Goal: Task Accomplishment & Management: Use online tool/utility

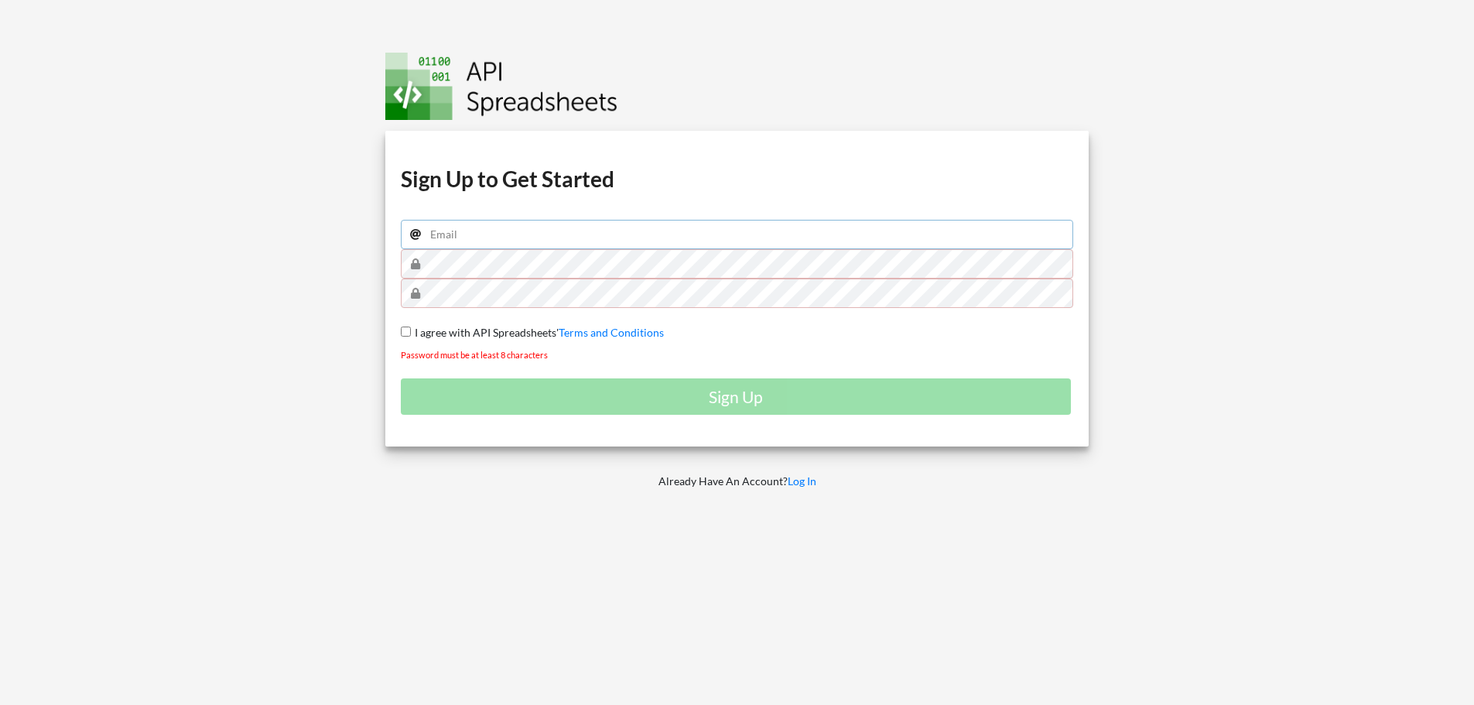
click at [482, 238] on input "email" at bounding box center [737, 234] width 673 height 29
click at [569, 227] on input "email" at bounding box center [737, 234] width 673 height 29
type input "batangasfleet@gmail.com"
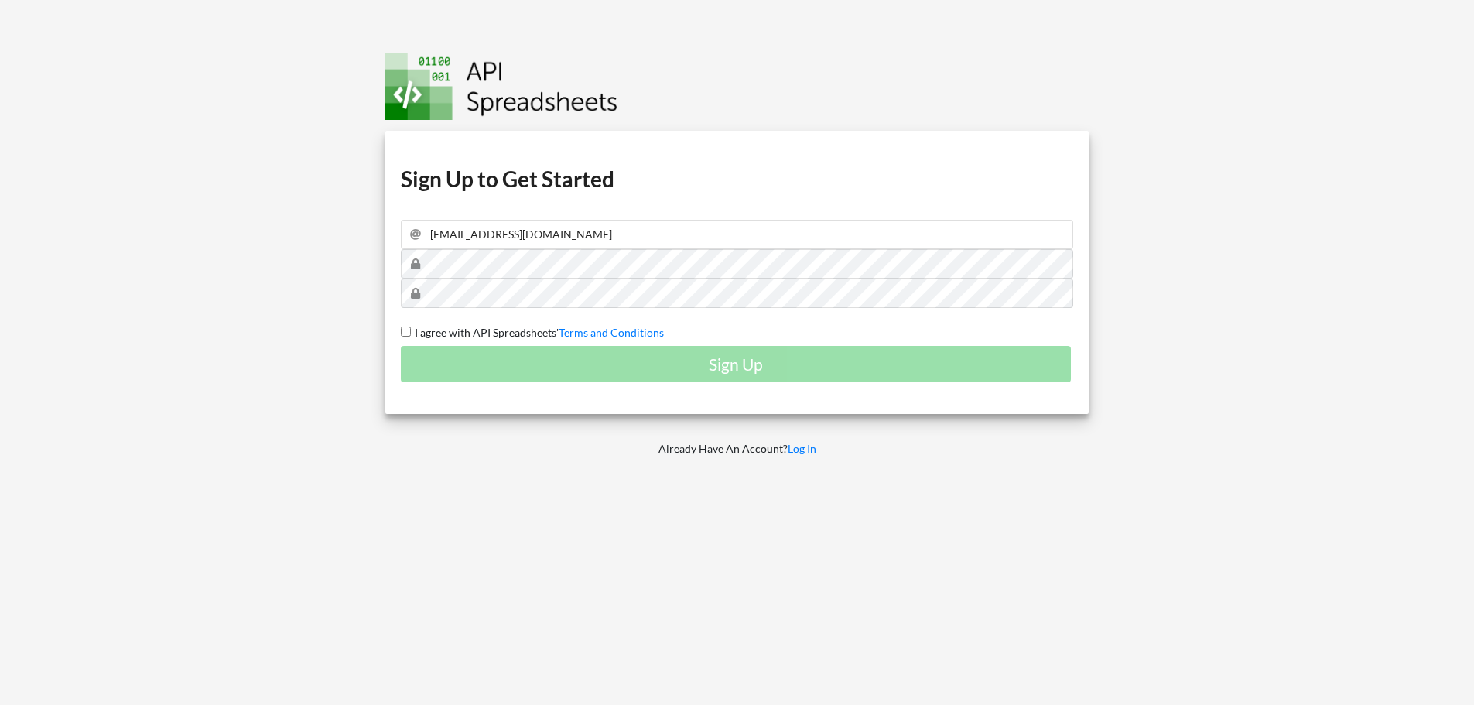
click at [409, 332] on input "I agree with API Spreadsheets' Terms and Conditions" at bounding box center [406, 332] width 10 height 10
checkbox input "true"
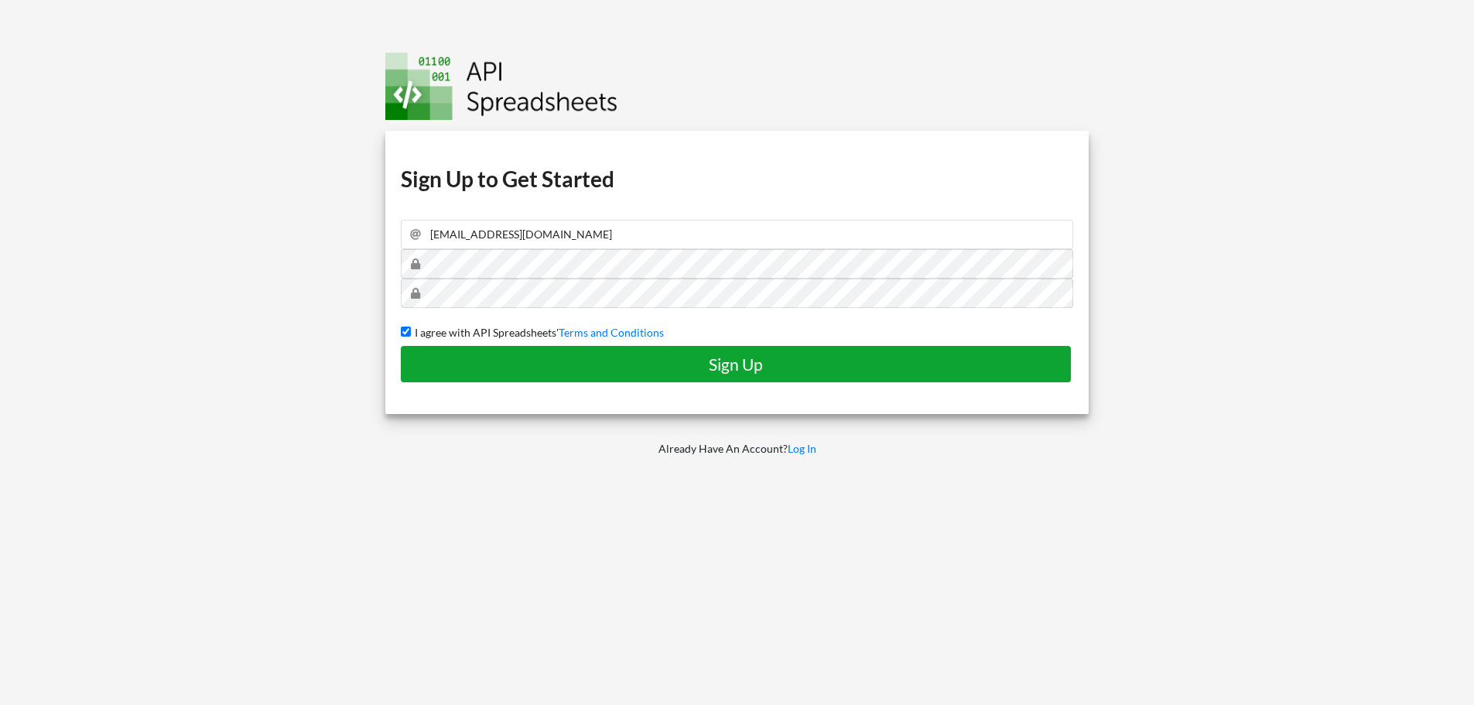
click at [579, 378] on button "Sign Up" at bounding box center [736, 364] width 670 height 36
checkbox input "false"
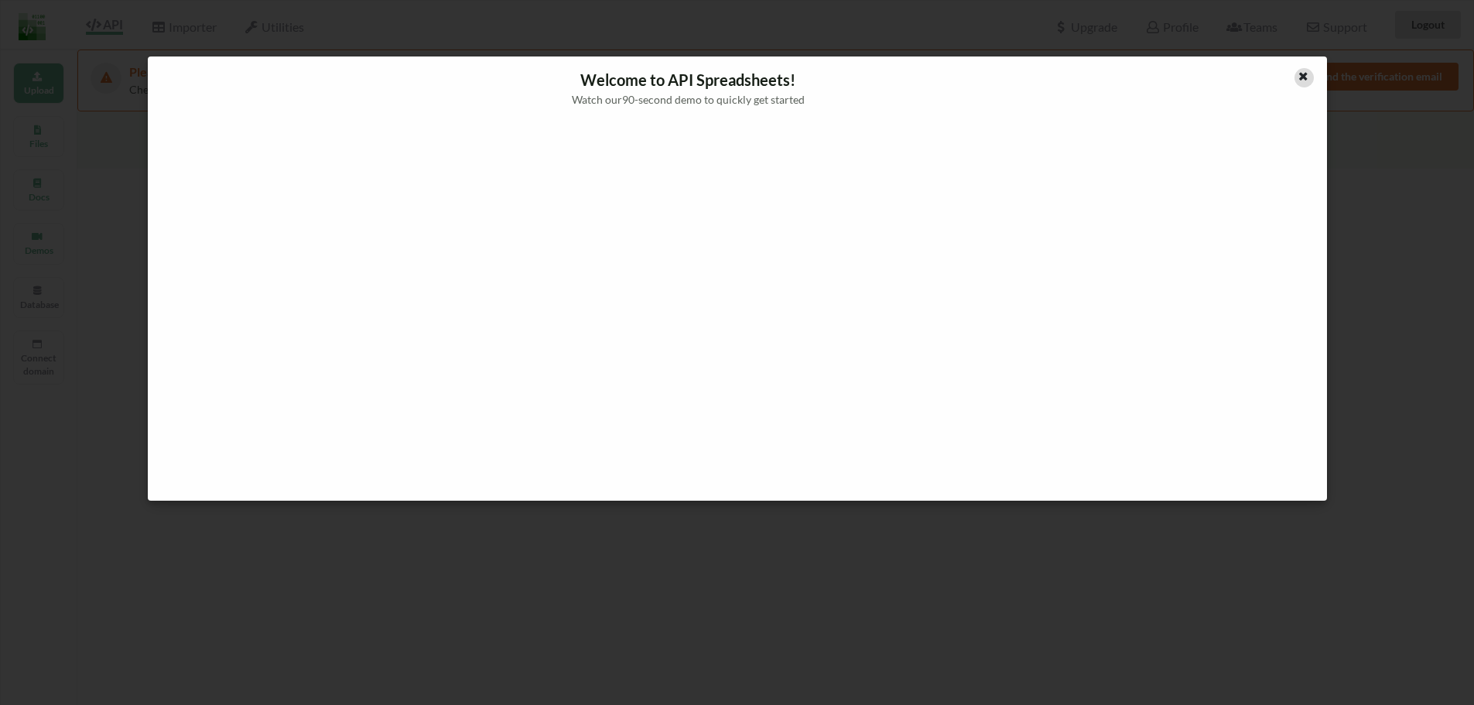
click at [1310, 77] on div at bounding box center [1304, 77] width 19 height 19
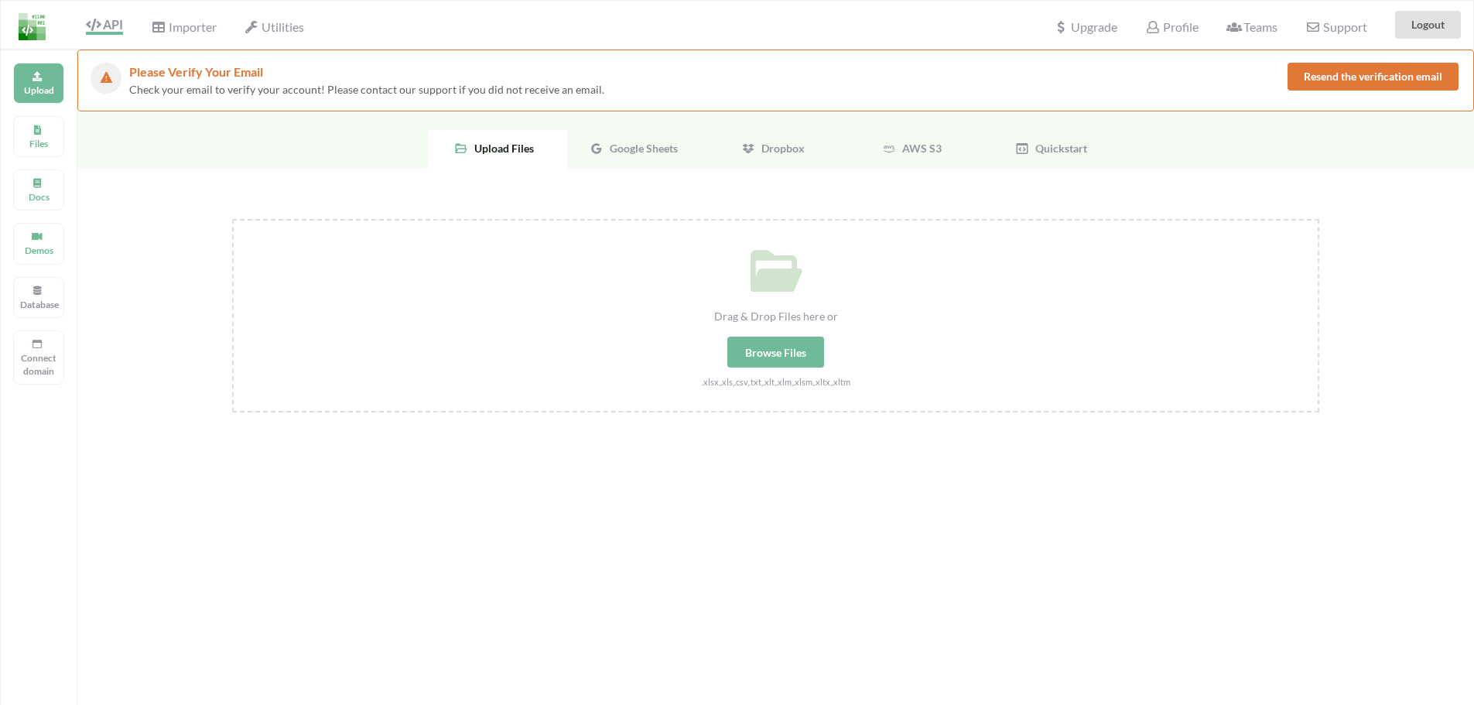
click at [639, 146] on span "Google Sheets" at bounding box center [641, 148] width 74 height 13
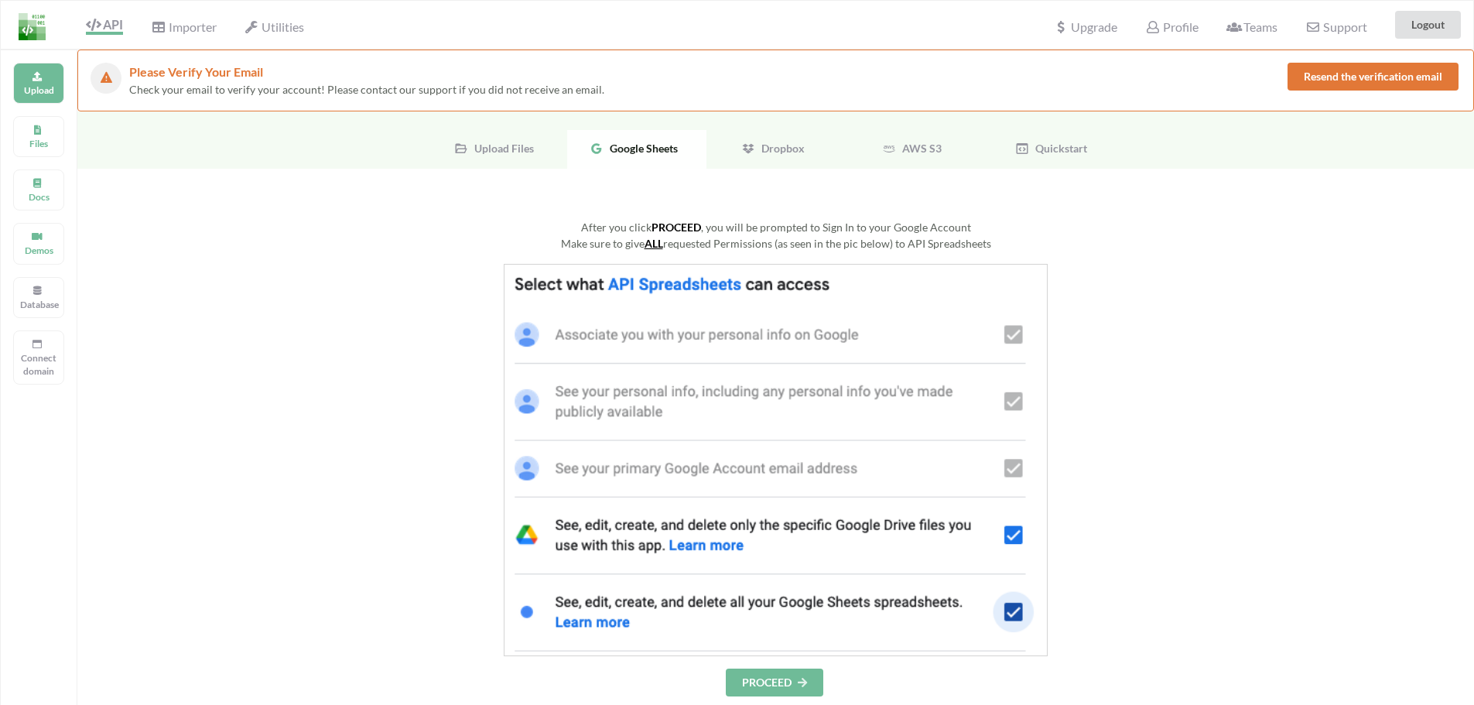
click at [768, 675] on button "PROCEED" at bounding box center [775, 683] width 98 height 28
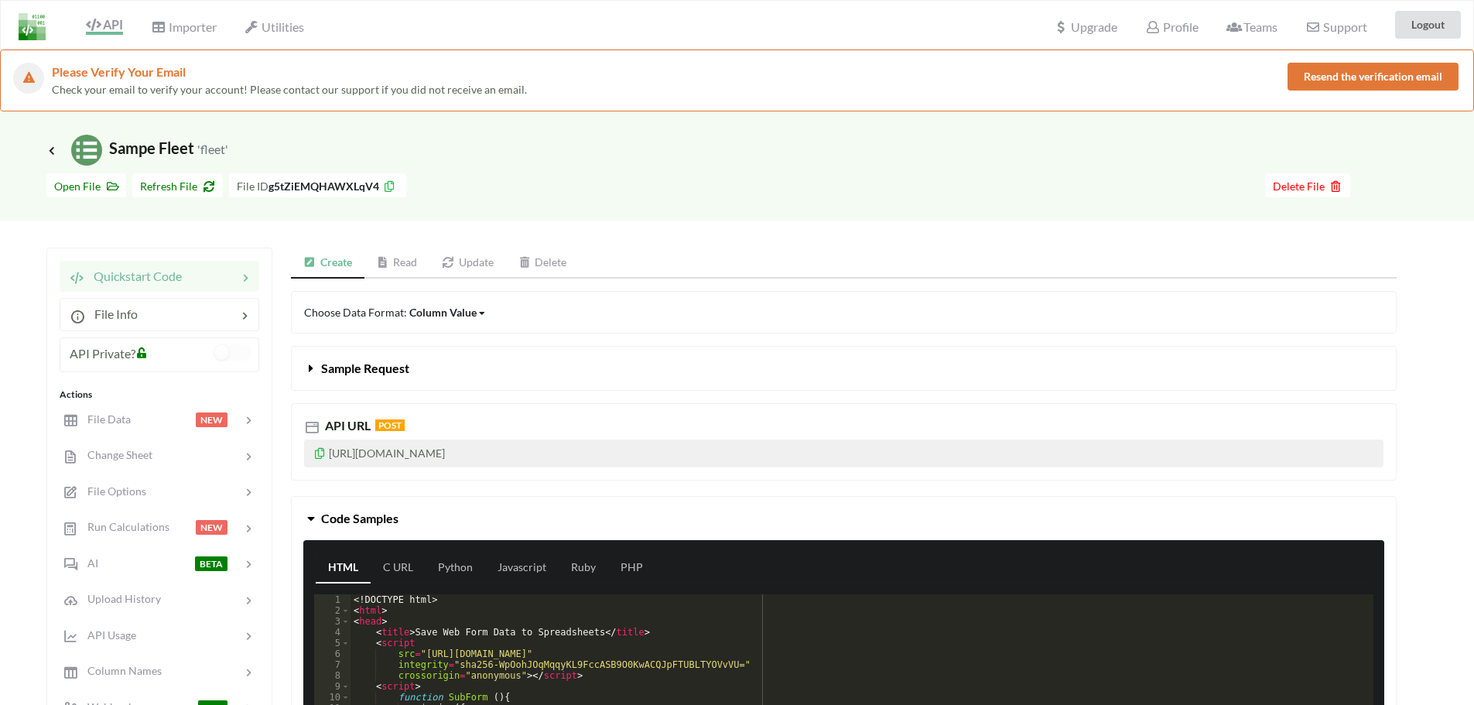
click at [320, 450] on icon at bounding box center [319, 451] width 13 height 11
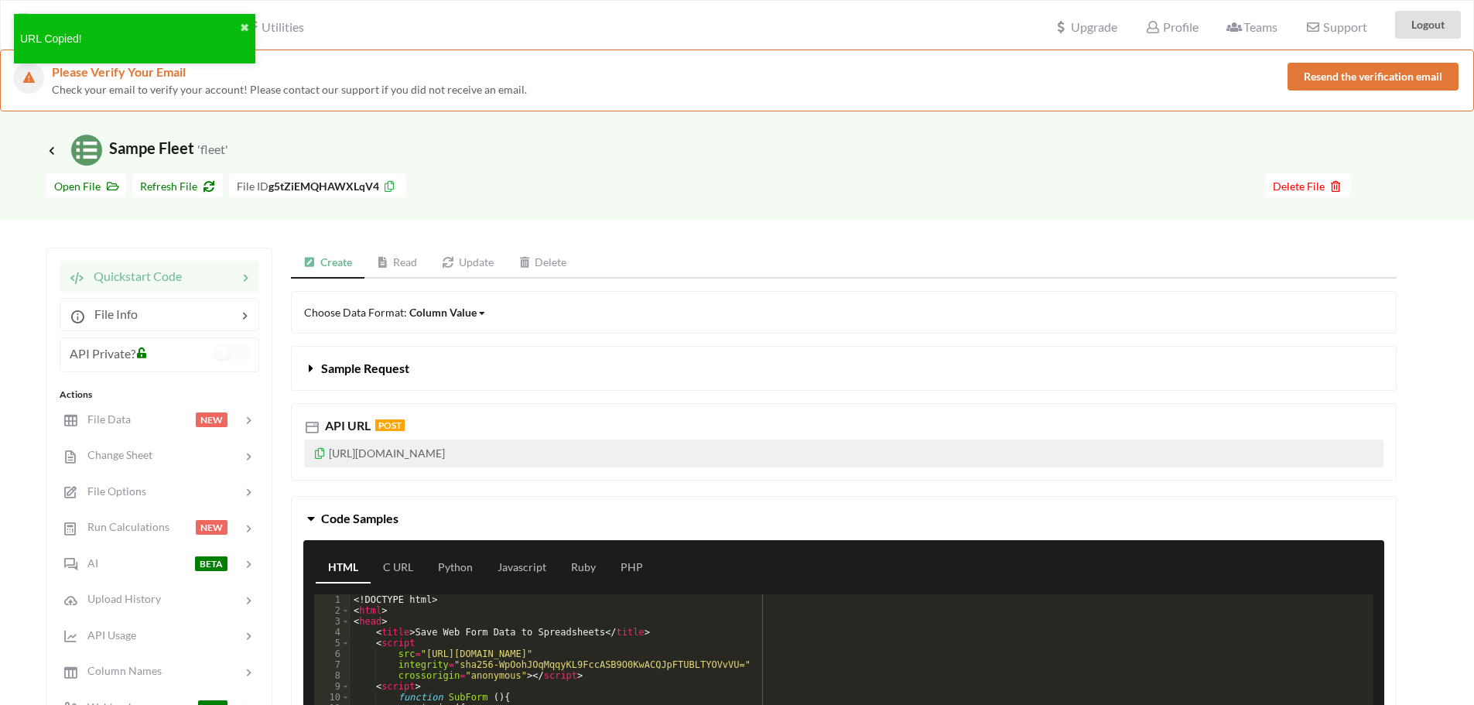
click at [316, 451] on icon at bounding box center [319, 451] width 13 height 11
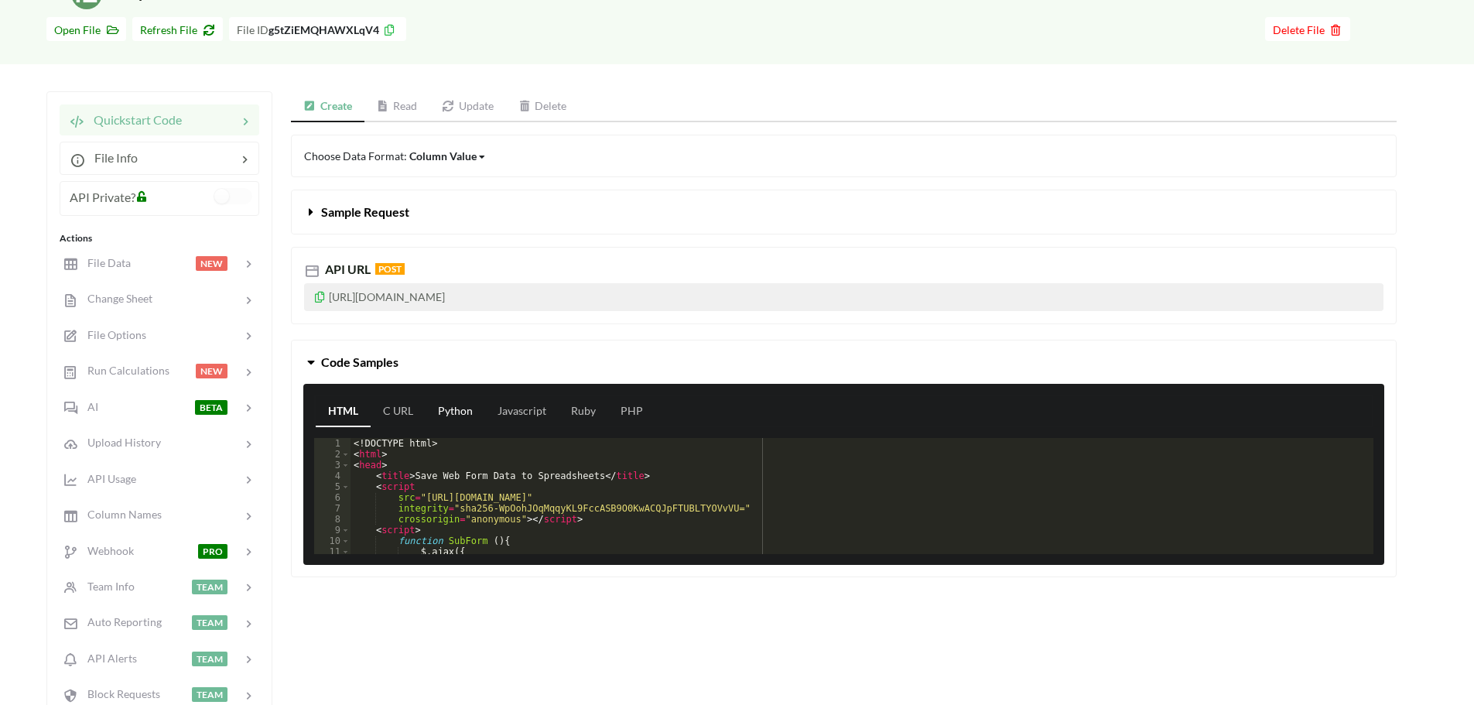
scroll to position [180, 0]
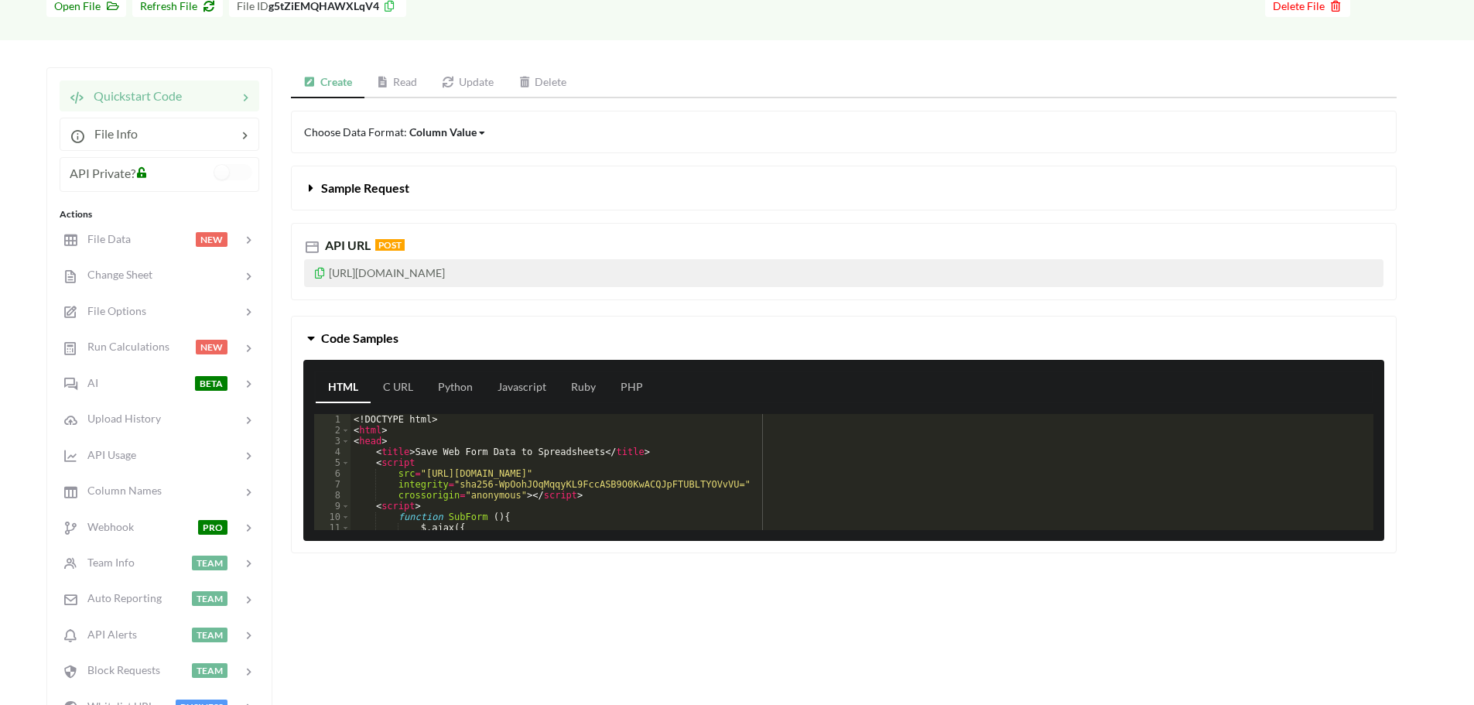
click at [412, 82] on link "Read" at bounding box center [398, 82] width 66 height 31
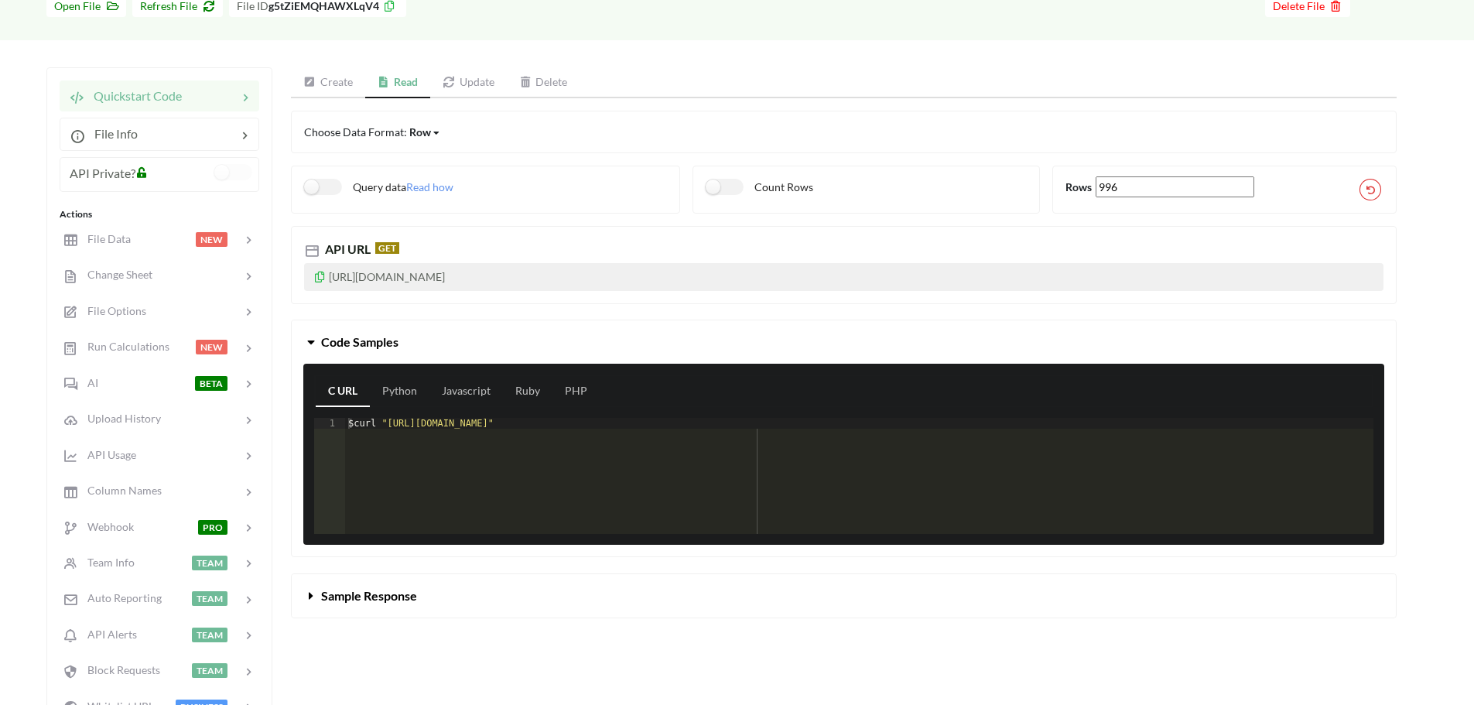
click at [317, 81] on link "Create" at bounding box center [328, 82] width 74 height 31
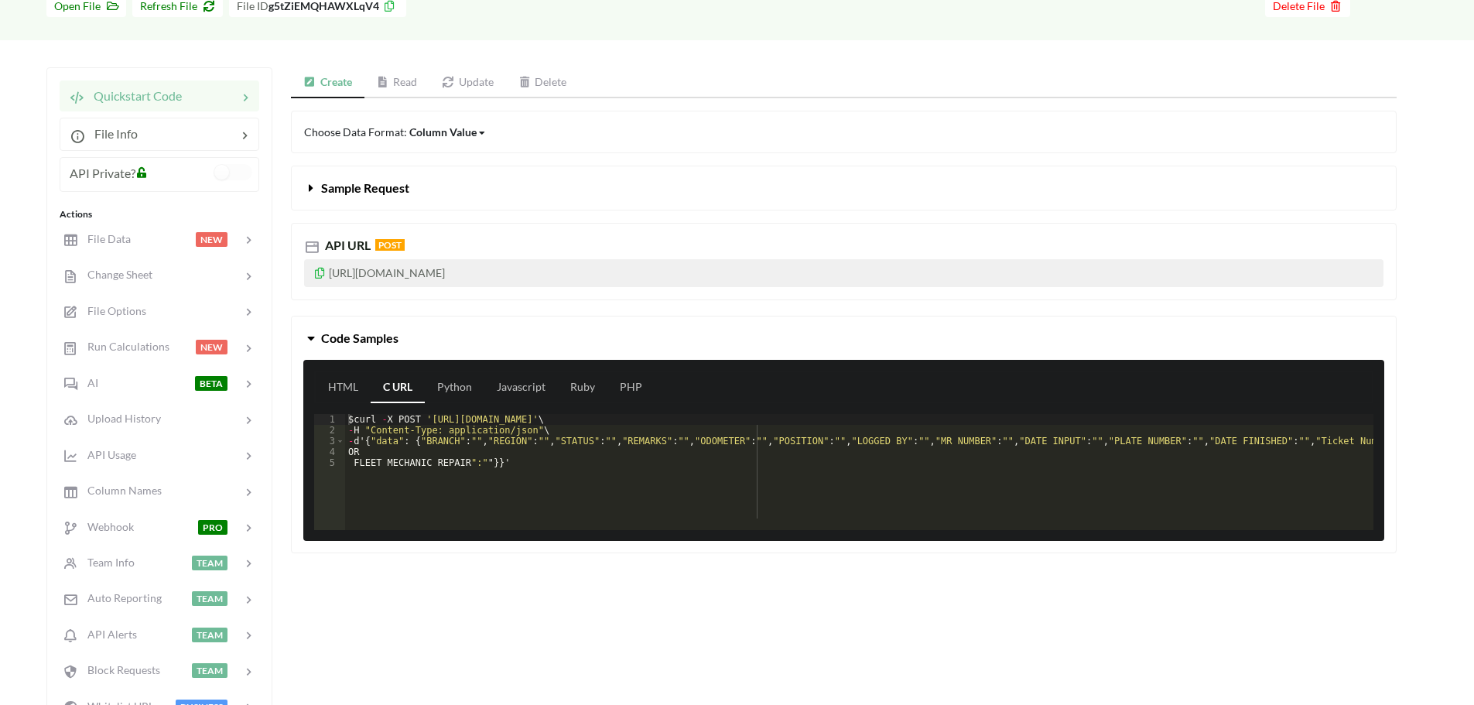
click at [401, 78] on link "Read" at bounding box center [398, 82] width 66 height 31
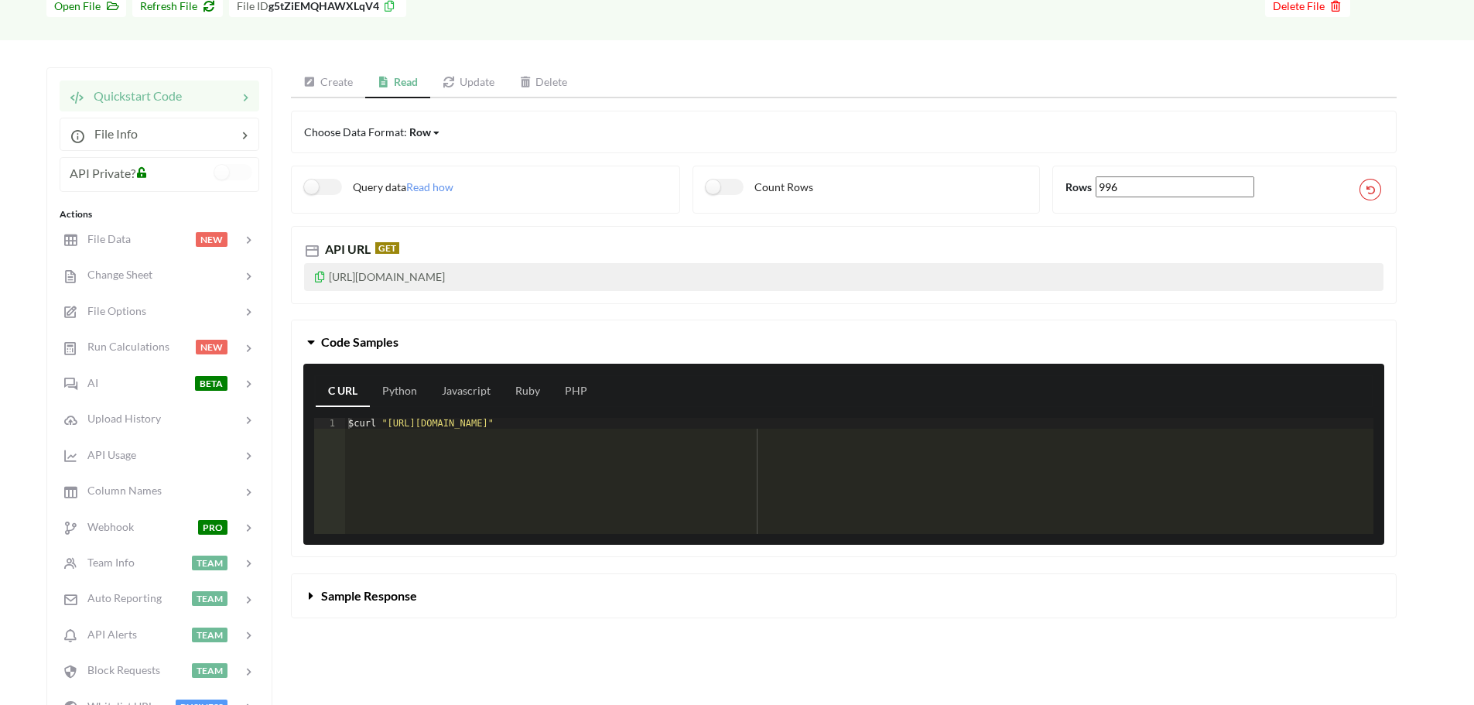
click at [464, 84] on link "Update" at bounding box center [468, 82] width 77 height 31
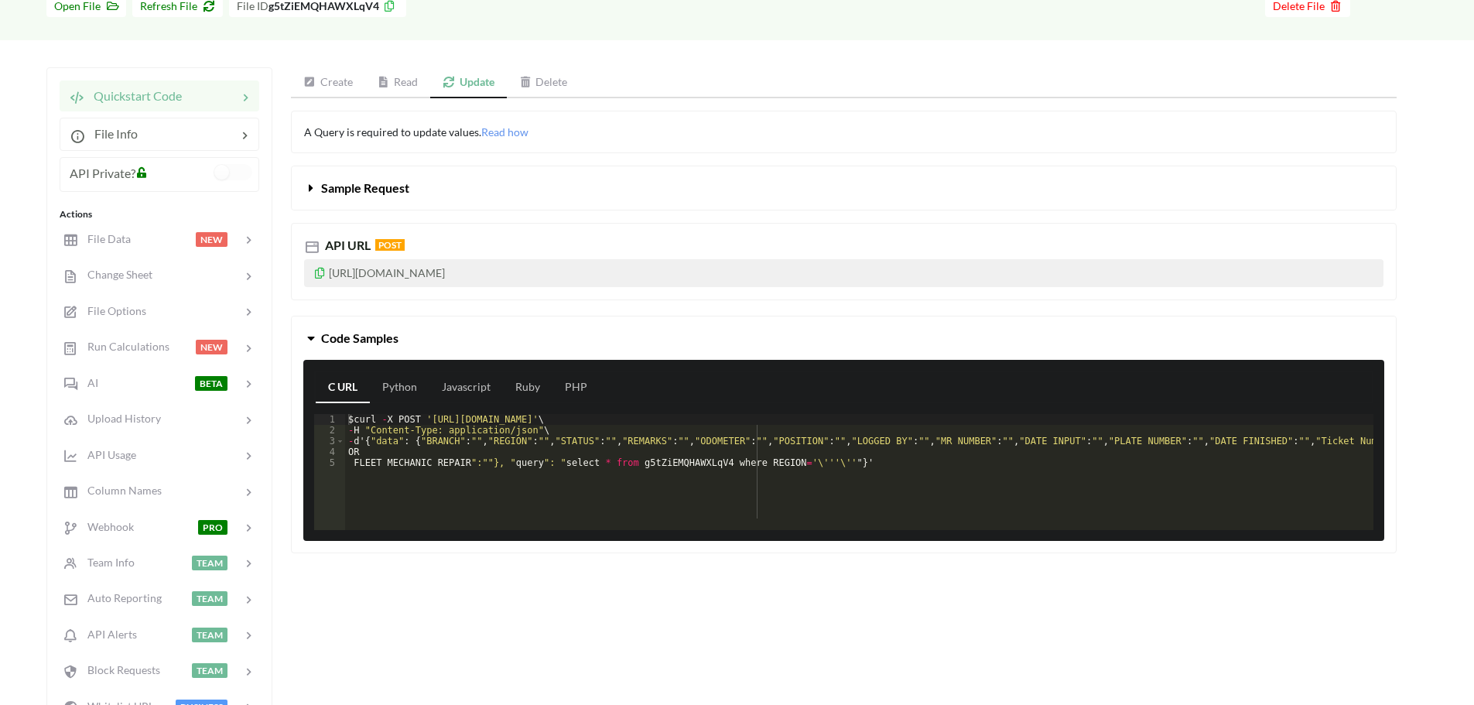
click at [324, 80] on link "Create" at bounding box center [328, 82] width 74 height 31
click at [153, 234] on div at bounding box center [163, 240] width 66 height 18
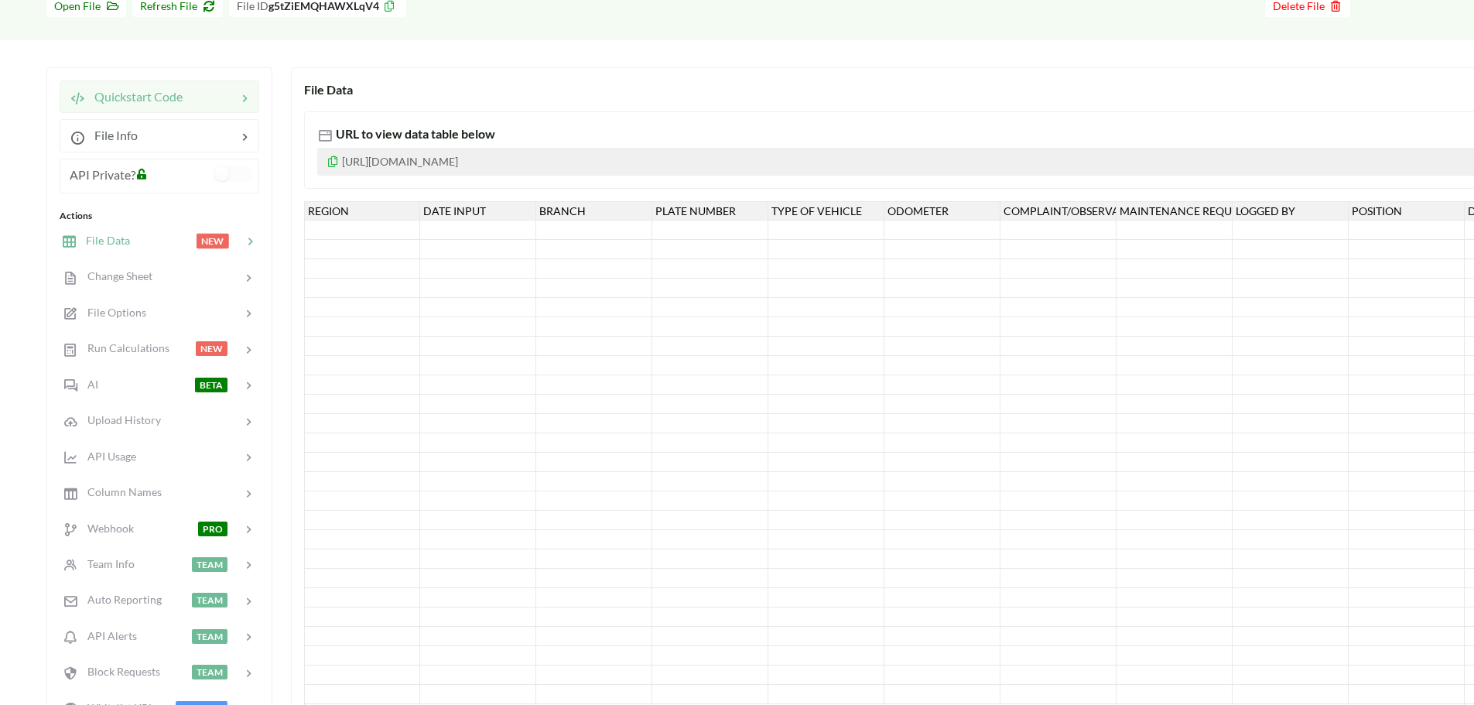
click at [180, 100] on span "Quickstart Code" at bounding box center [134, 96] width 98 height 15
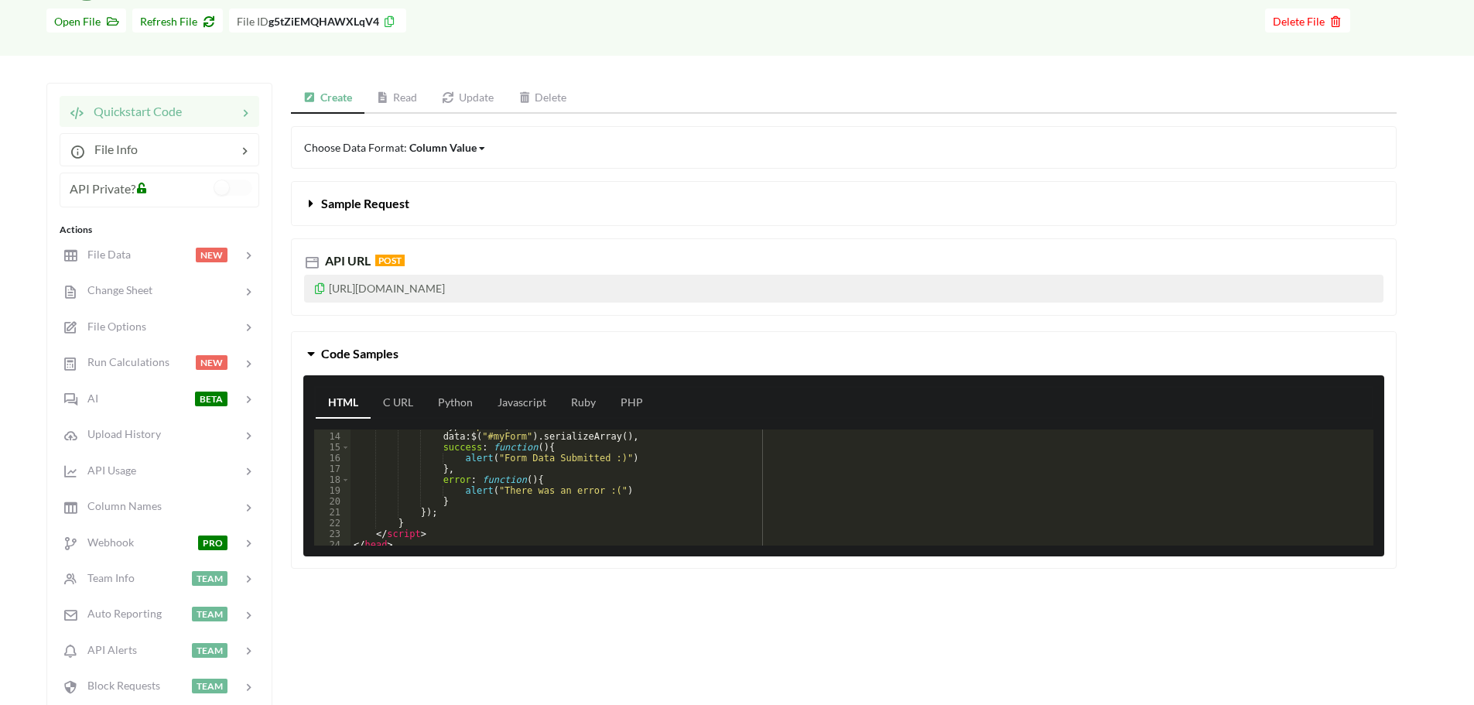
scroll to position [207, 0]
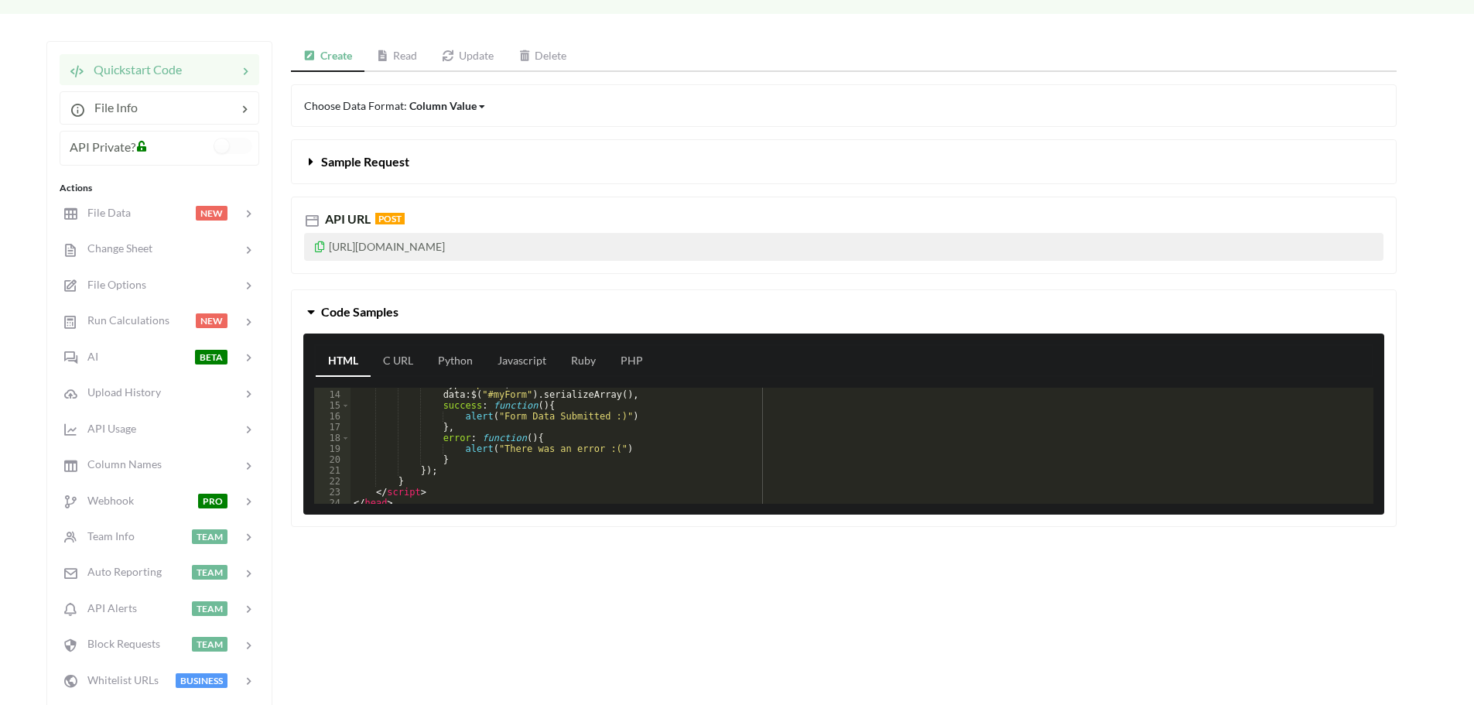
click at [337, 52] on link "Create" at bounding box center [328, 56] width 74 height 31
click at [387, 56] on icon at bounding box center [383, 55] width 13 height 11
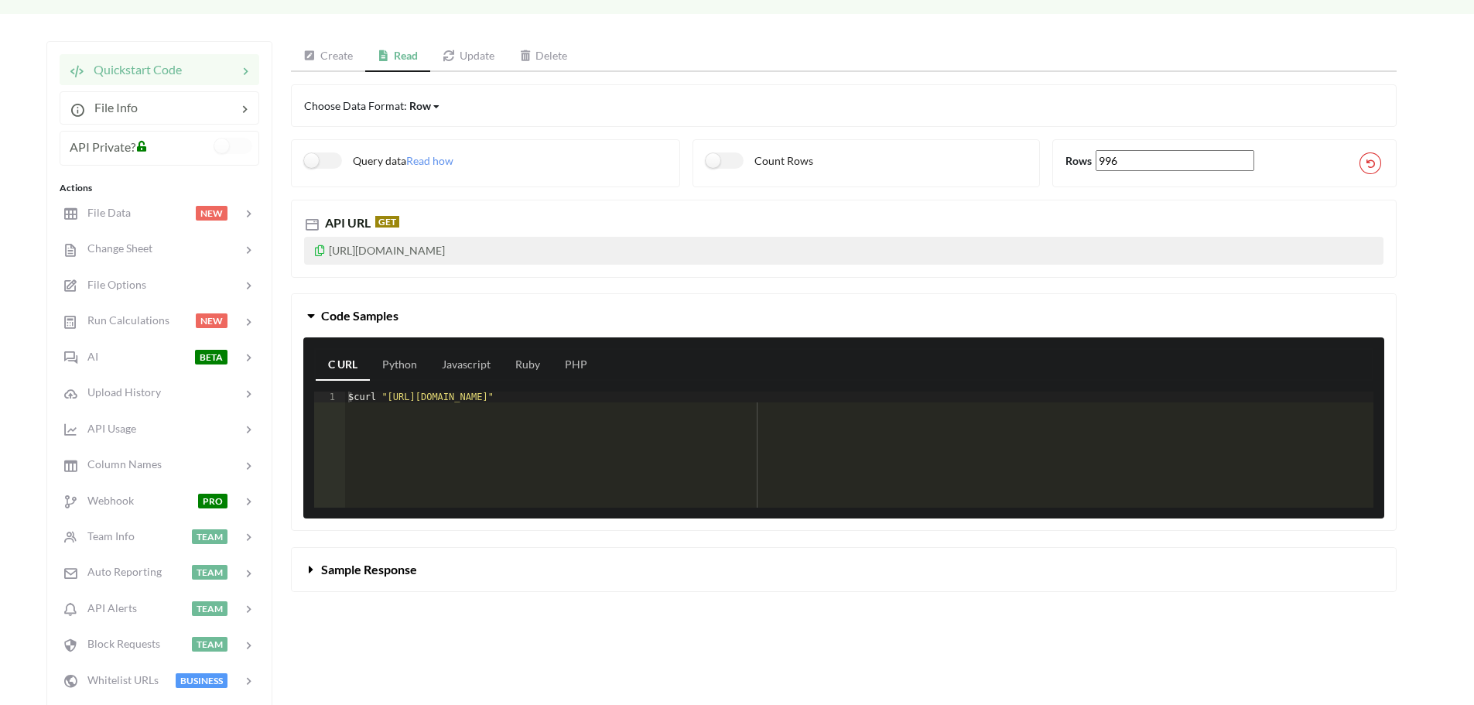
click at [344, 57] on link "Create" at bounding box center [328, 56] width 74 height 31
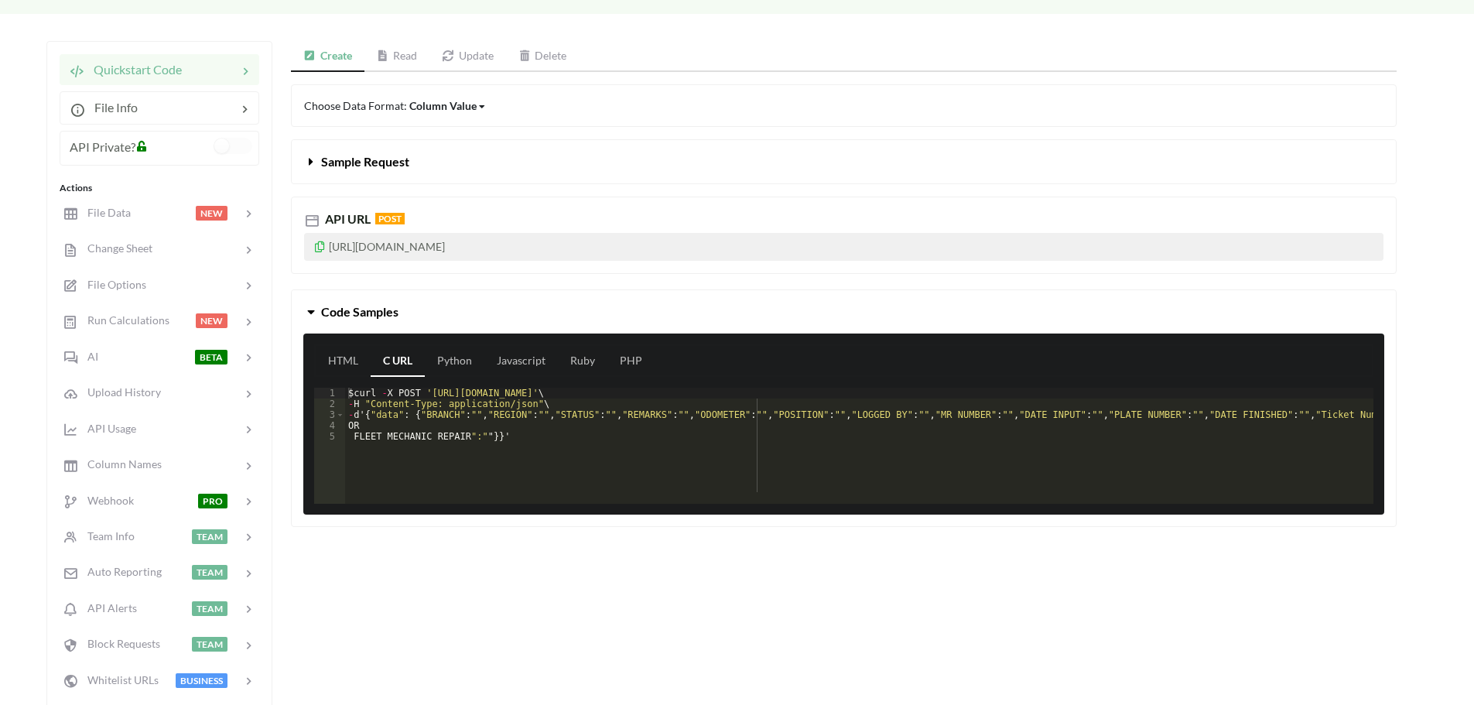
click at [365, 151] on button "Sample Request" at bounding box center [844, 161] width 1104 height 43
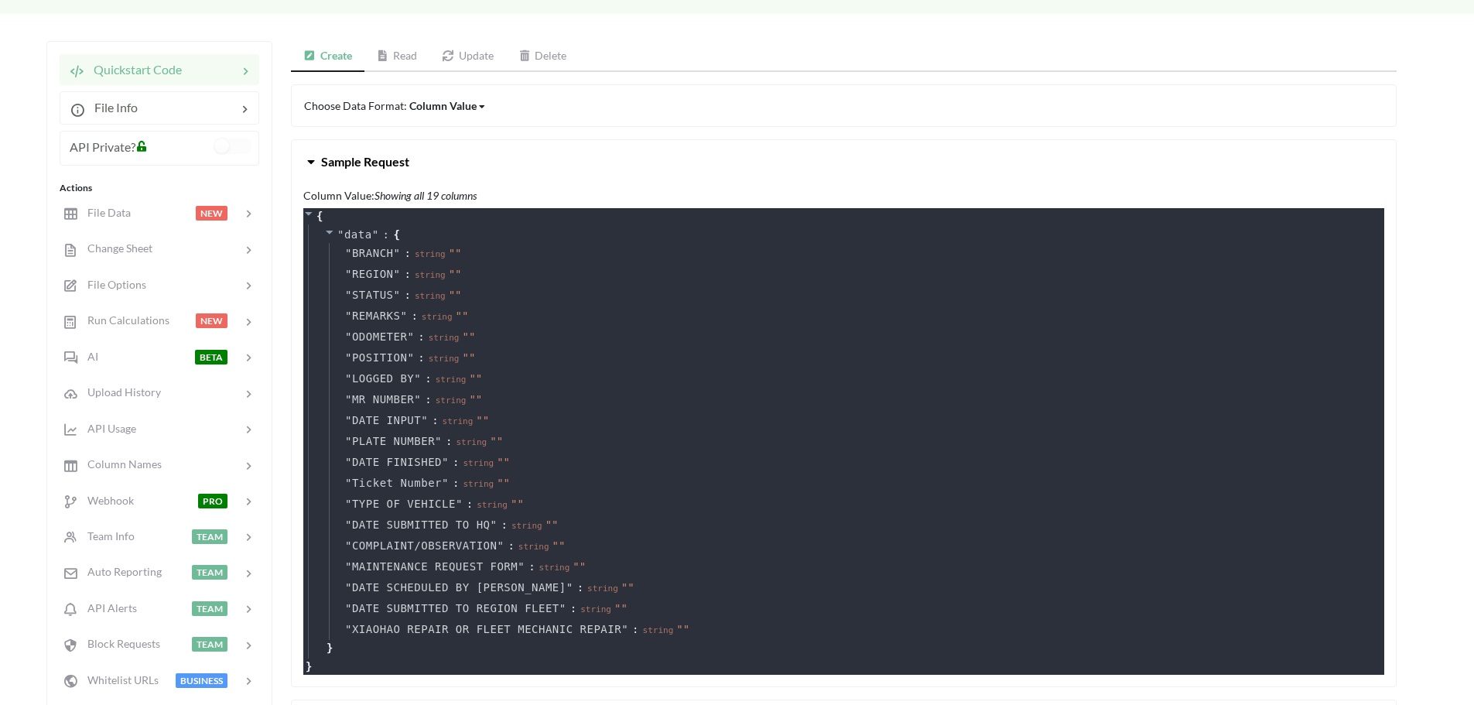
click at [358, 159] on span "Sample Request" at bounding box center [365, 161] width 88 height 15
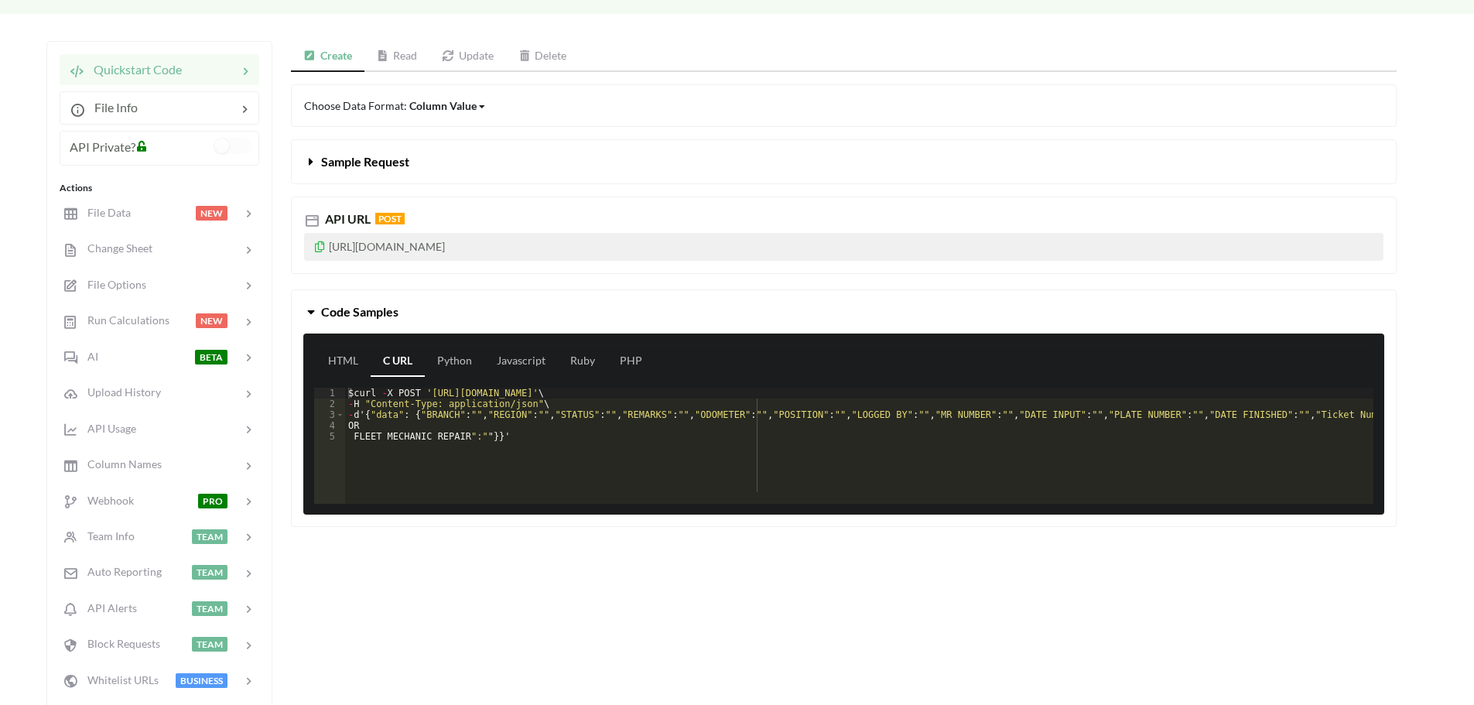
click at [368, 245] on p "[URL][DOMAIN_NAME]" at bounding box center [844, 247] width 1080 height 28
click at [686, 240] on p "[URL][DOMAIN_NAME]" at bounding box center [844, 247] width 1080 height 28
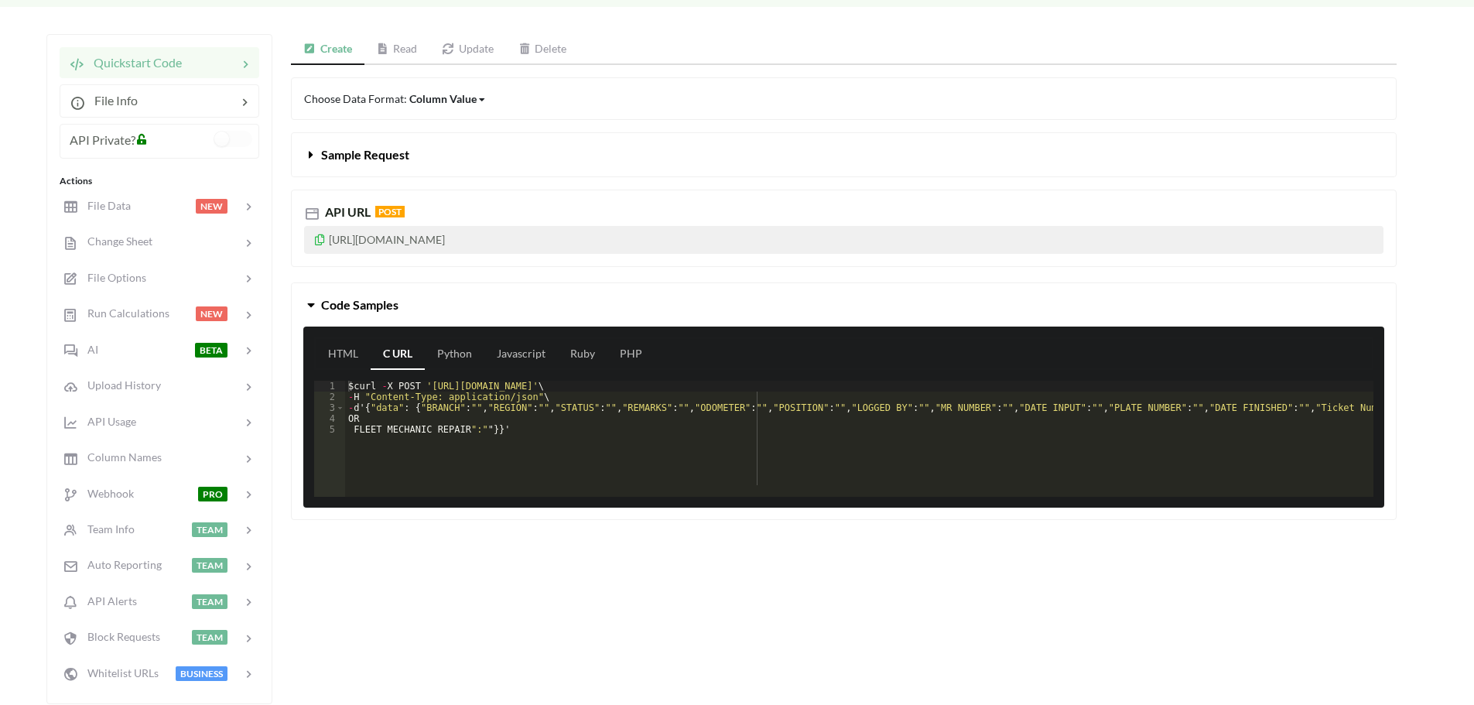
scroll to position [129, 0]
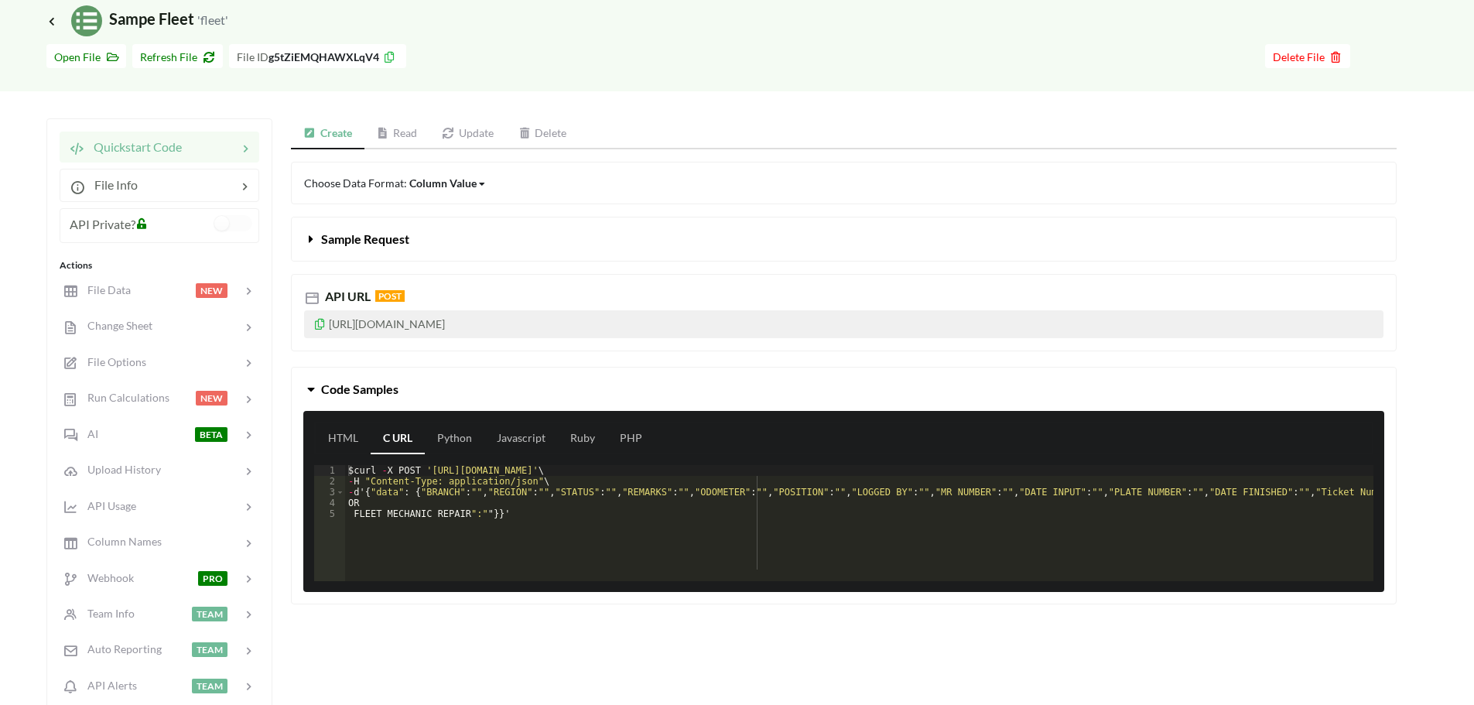
click at [357, 245] on span "Sample Request" at bounding box center [365, 238] width 88 height 15
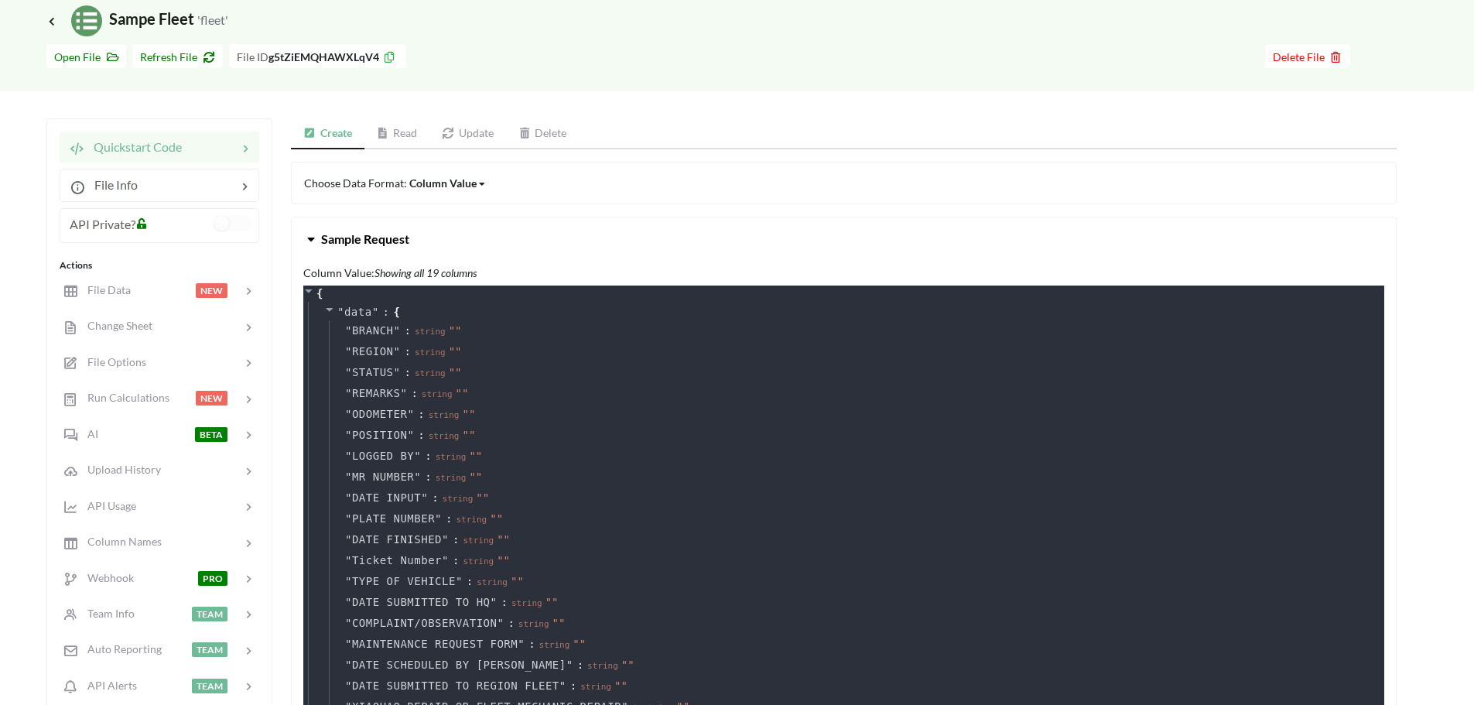
click at [327, 243] on span "Sample Request" at bounding box center [365, 238] width 88 height 15
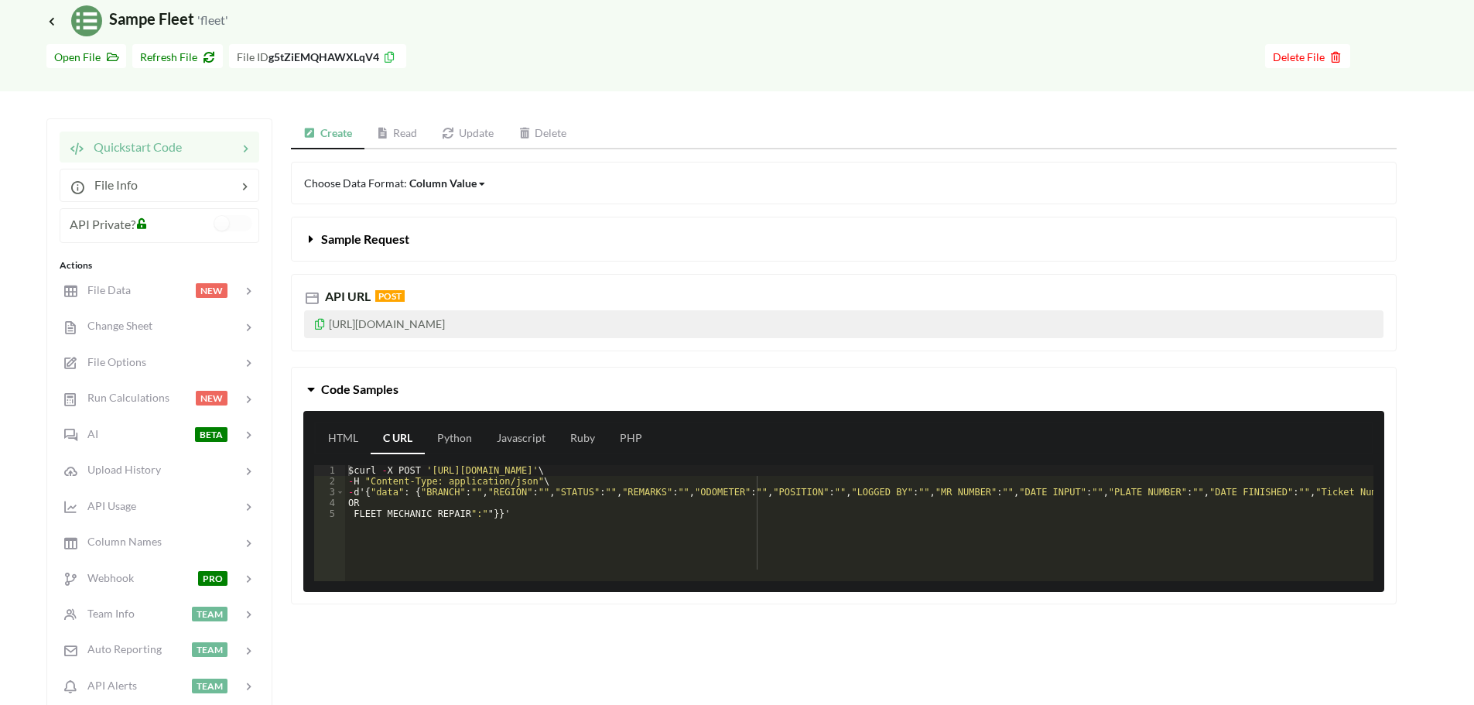
drag, startPoint x: 416, startPoint y: 300, endPoint x: 386, endPoint y: 300, distance: 29.4
click at [412, 300] on div "API URL POST" at bounding box center [844, 296] width 1080 height 19
click at [385, 300] on span "POST" at bounding box center [389, 296] width 29 height 12
click at [483, 116] on div "Quickstart Code File Info API Private? Actions File Data NEW Change Sheet File …" at bounding box center [721, 457] width 1350 height 695
drag, startPoint x: 477, startPoint y: 119, endPoint x: 477, endPoint y: 128, distance: 9.3
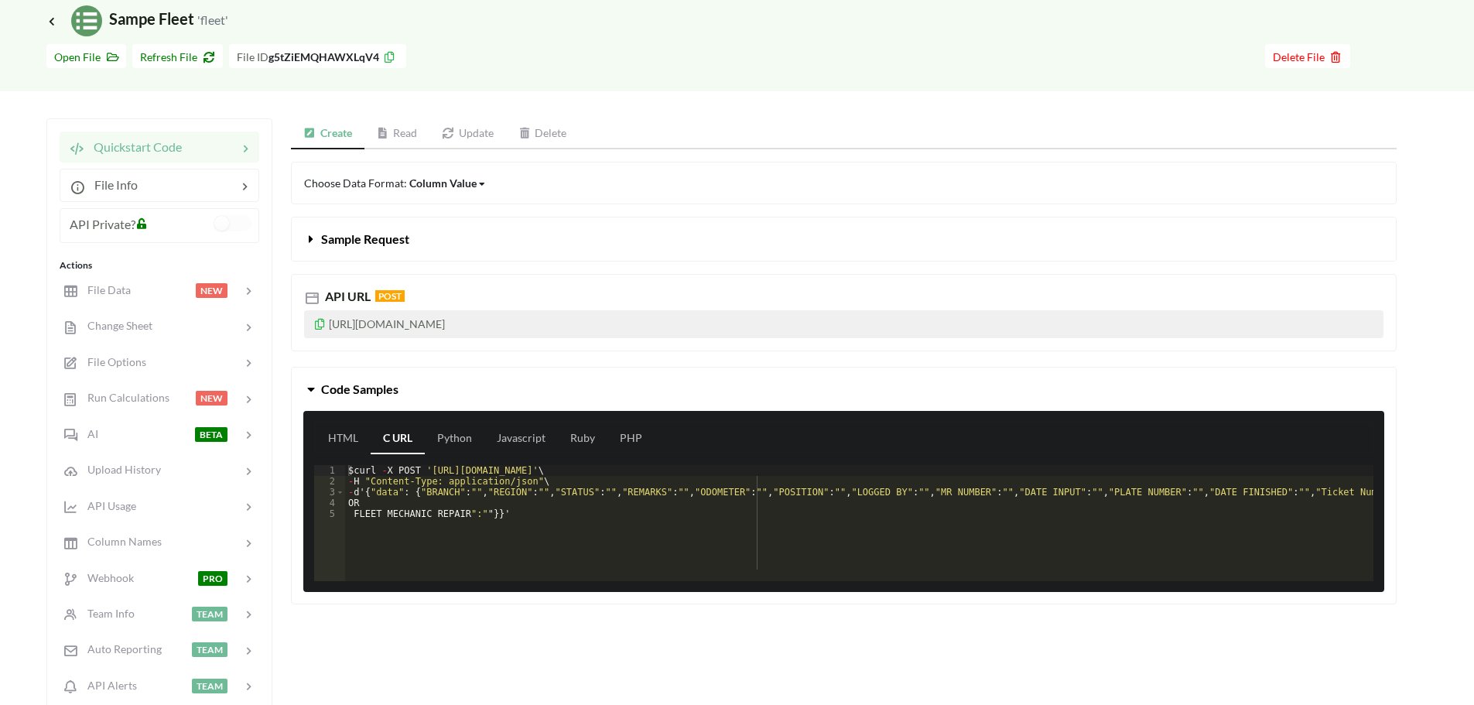
click at [477, 121] on link "Update" at bounding box center [468, 133] width 77 height 31
click at [522, 132] on icon at bounding box center [525, 133] width 13 height 11
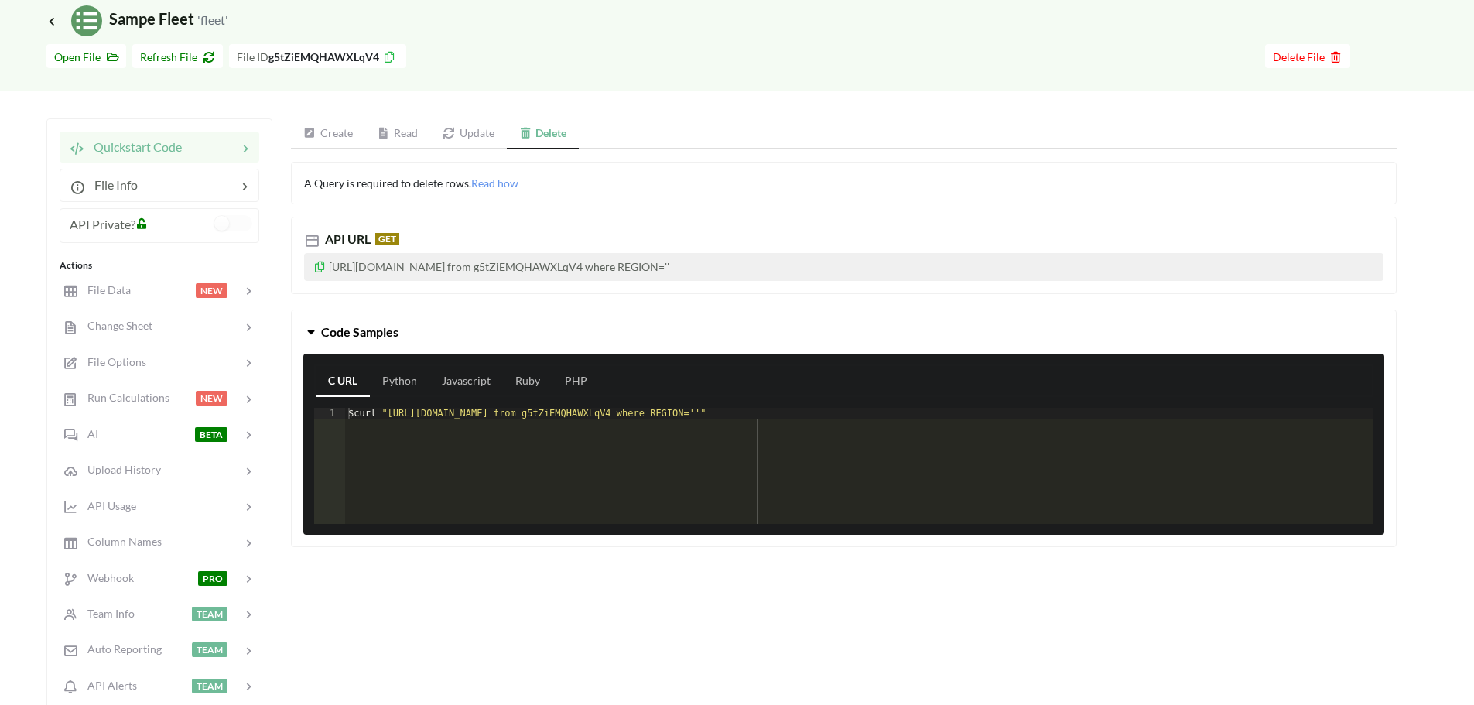
click at [334, 138] on link "Create" at bounding box center [328, 133] width 74 height 31
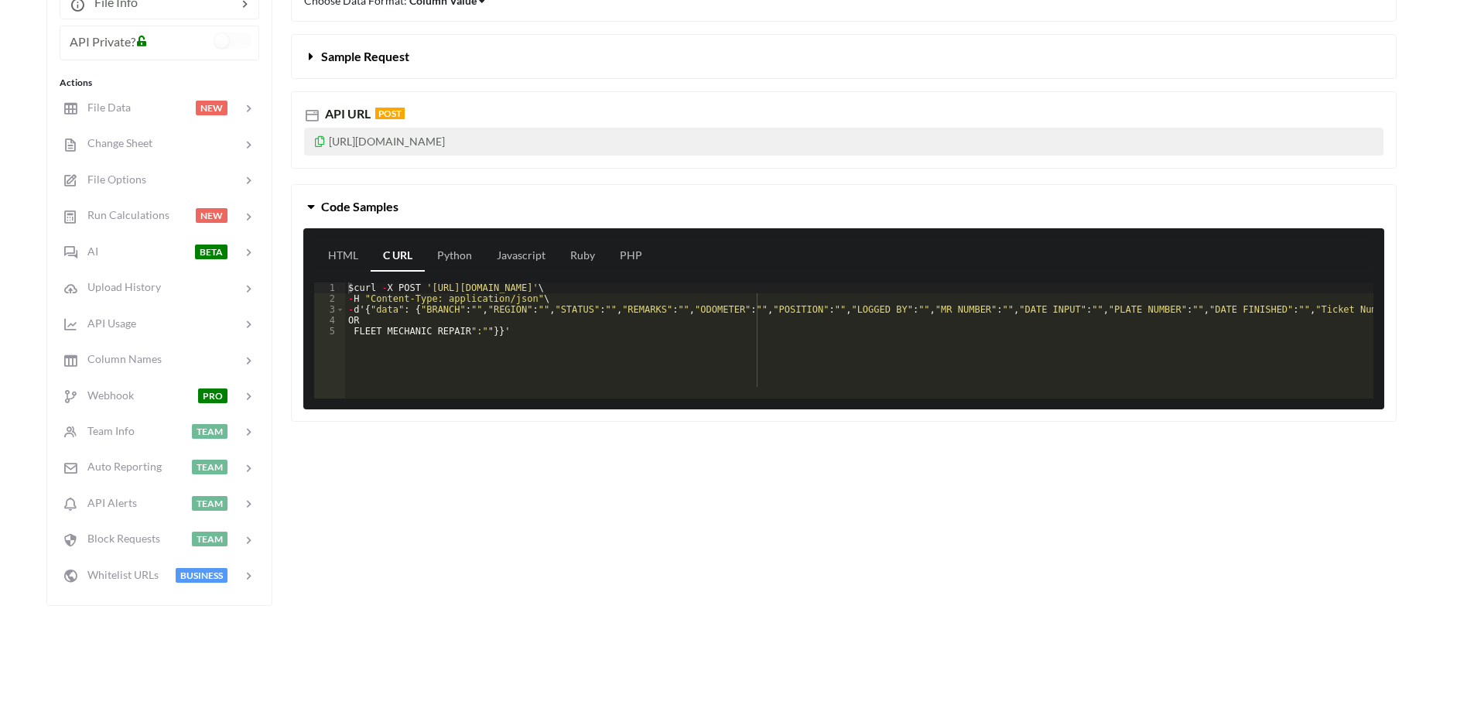
scroll to position [310, 0]
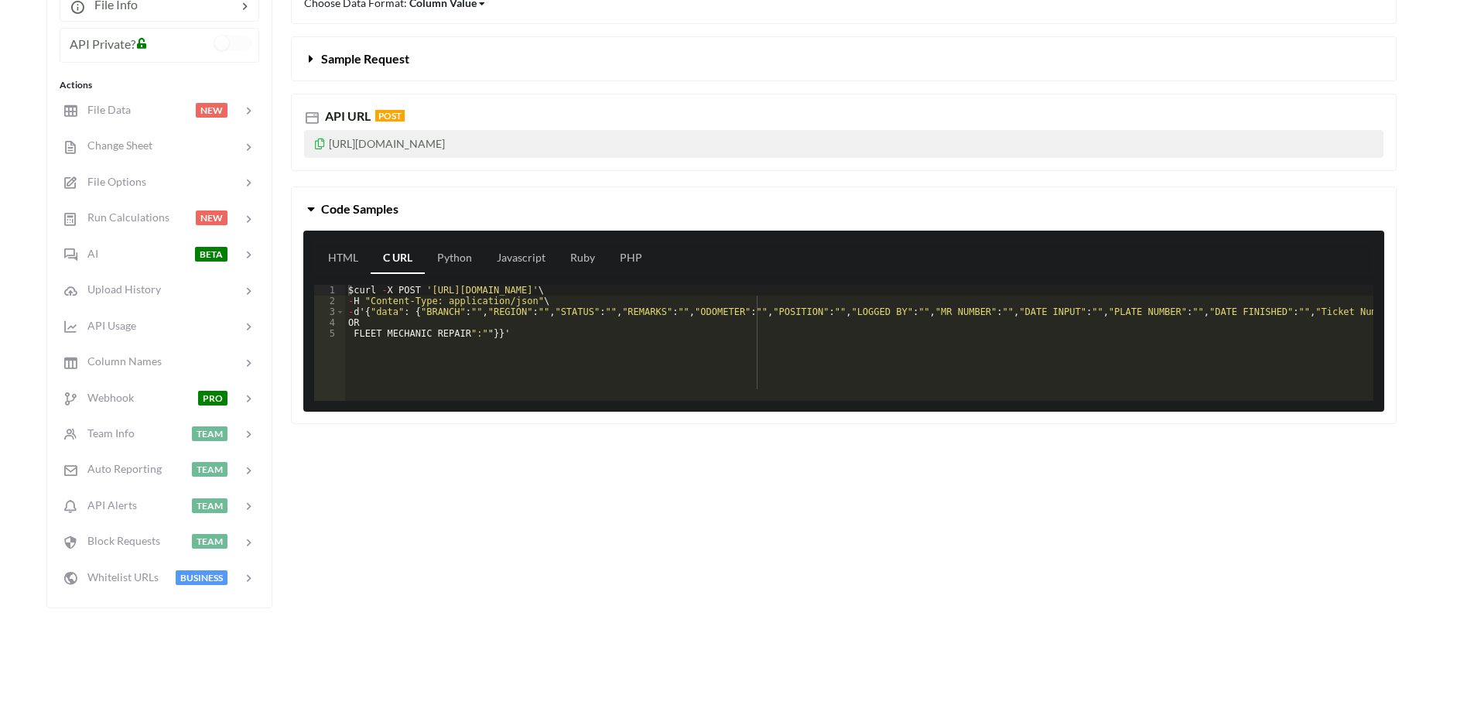
click at [316, 207] on icon at bounding box center [311, 206] width 15 height 12
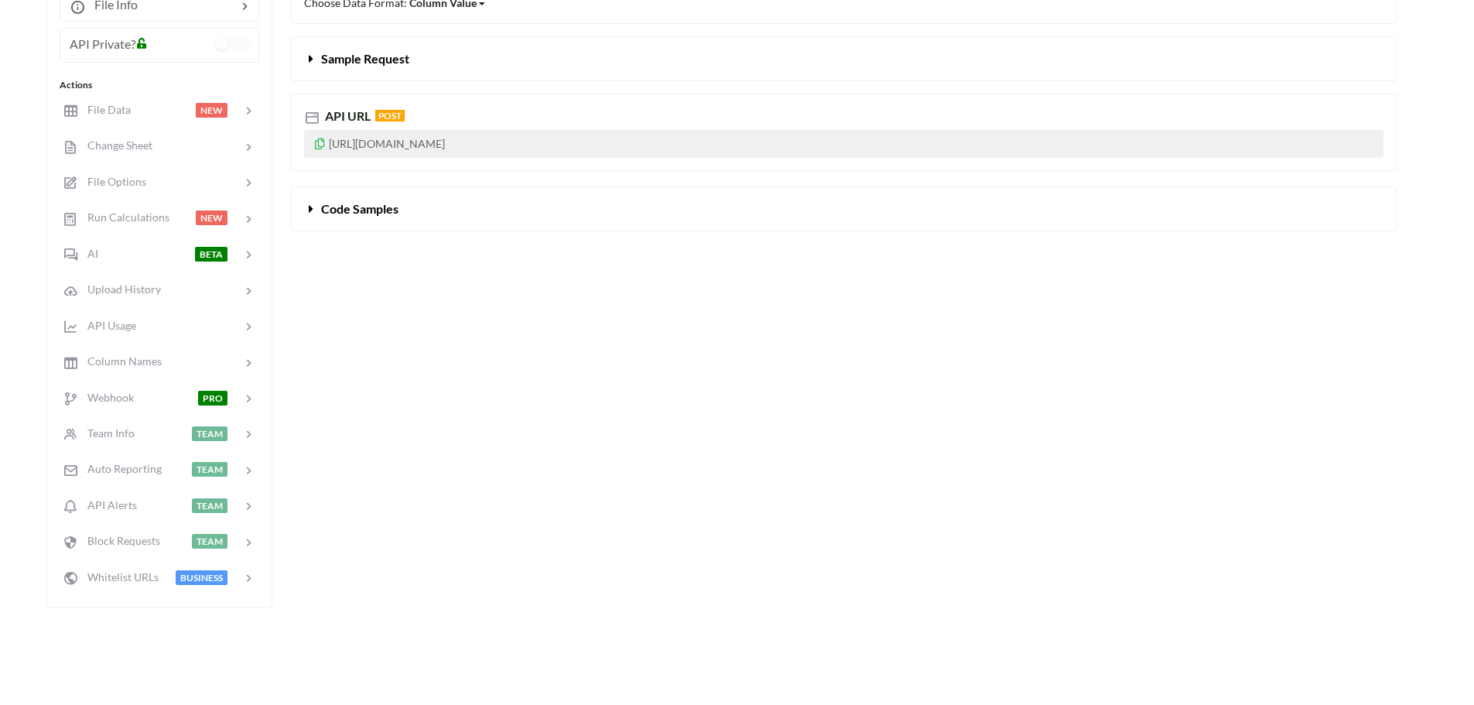
click at [316, 207] on icon at bounding box center [311, 206] width 15 height 12
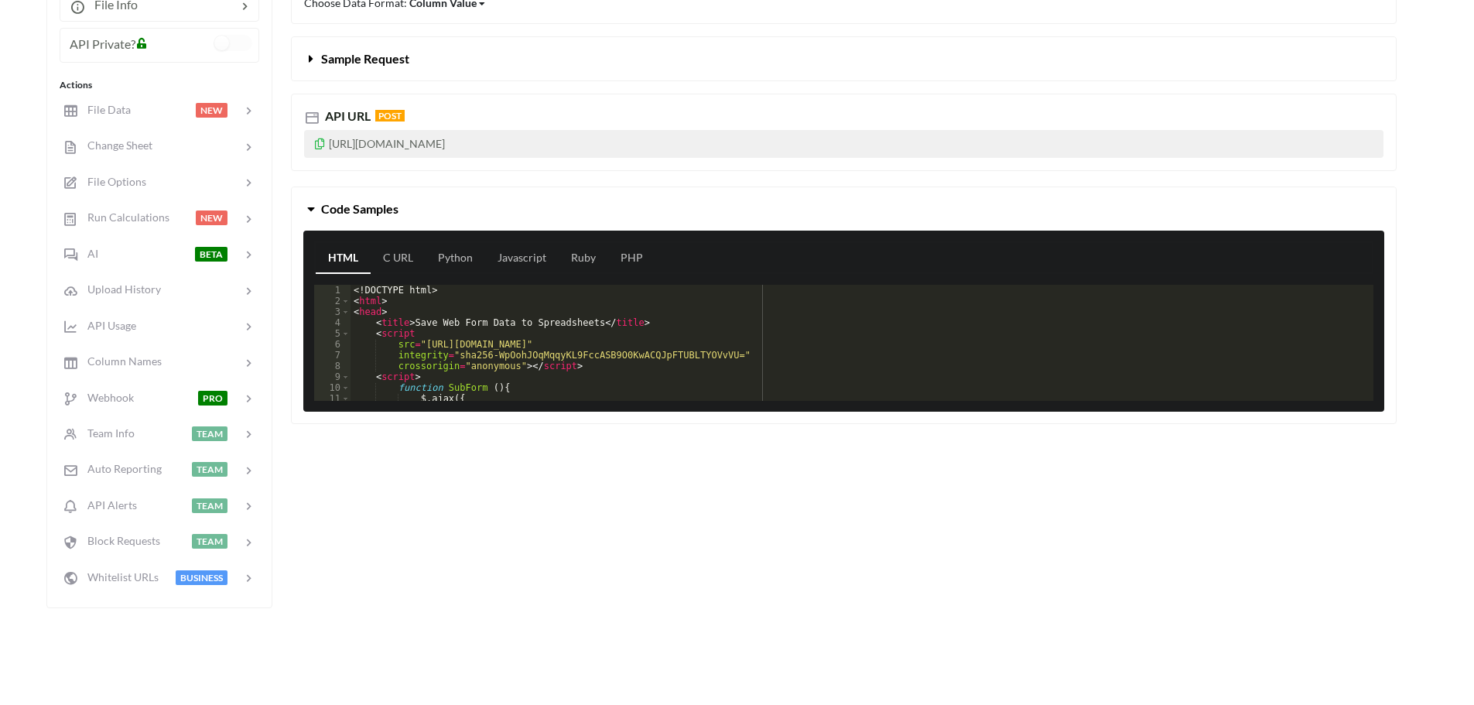
click at [316, 207] on icon at bounding box center [311, 206] width 15 height 12
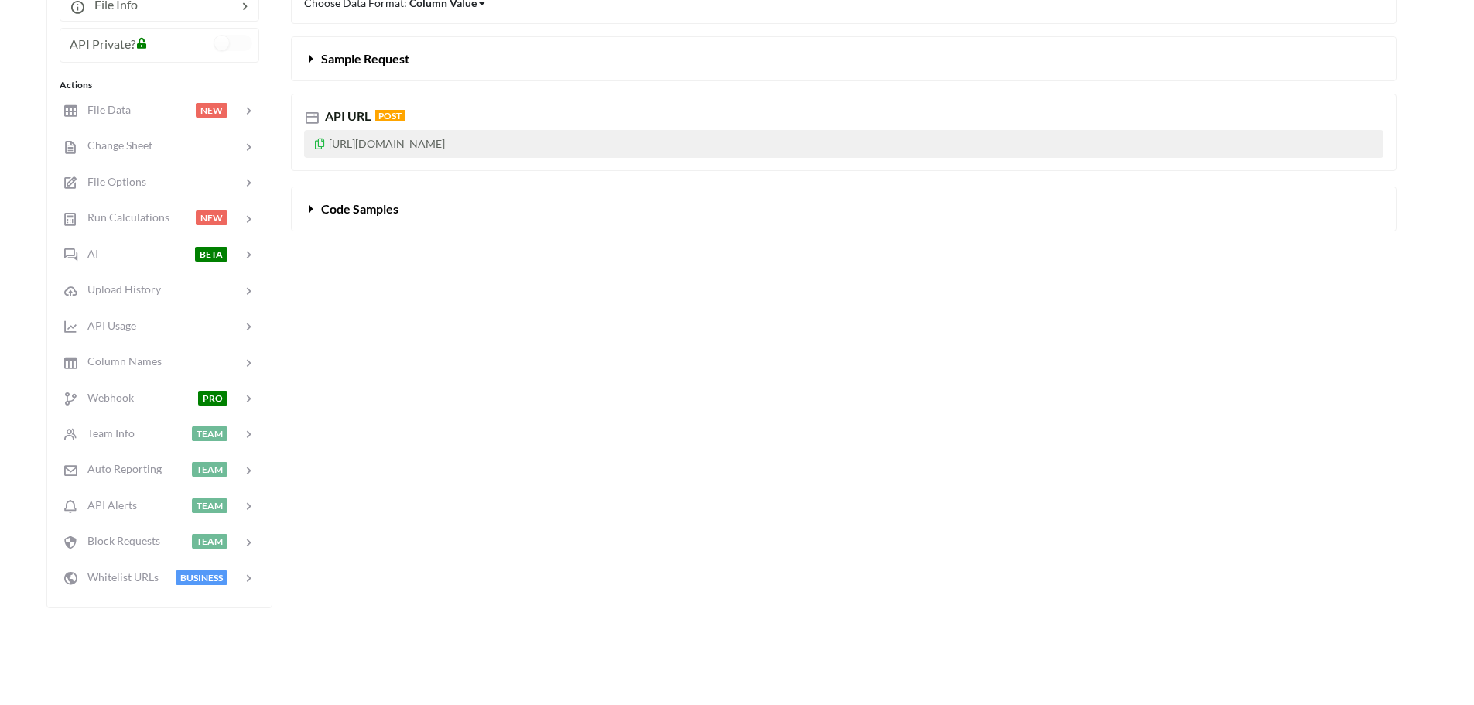
click at [364, 203] on span "Code Samples" at bounding box center [359, 208] width 77 height 15
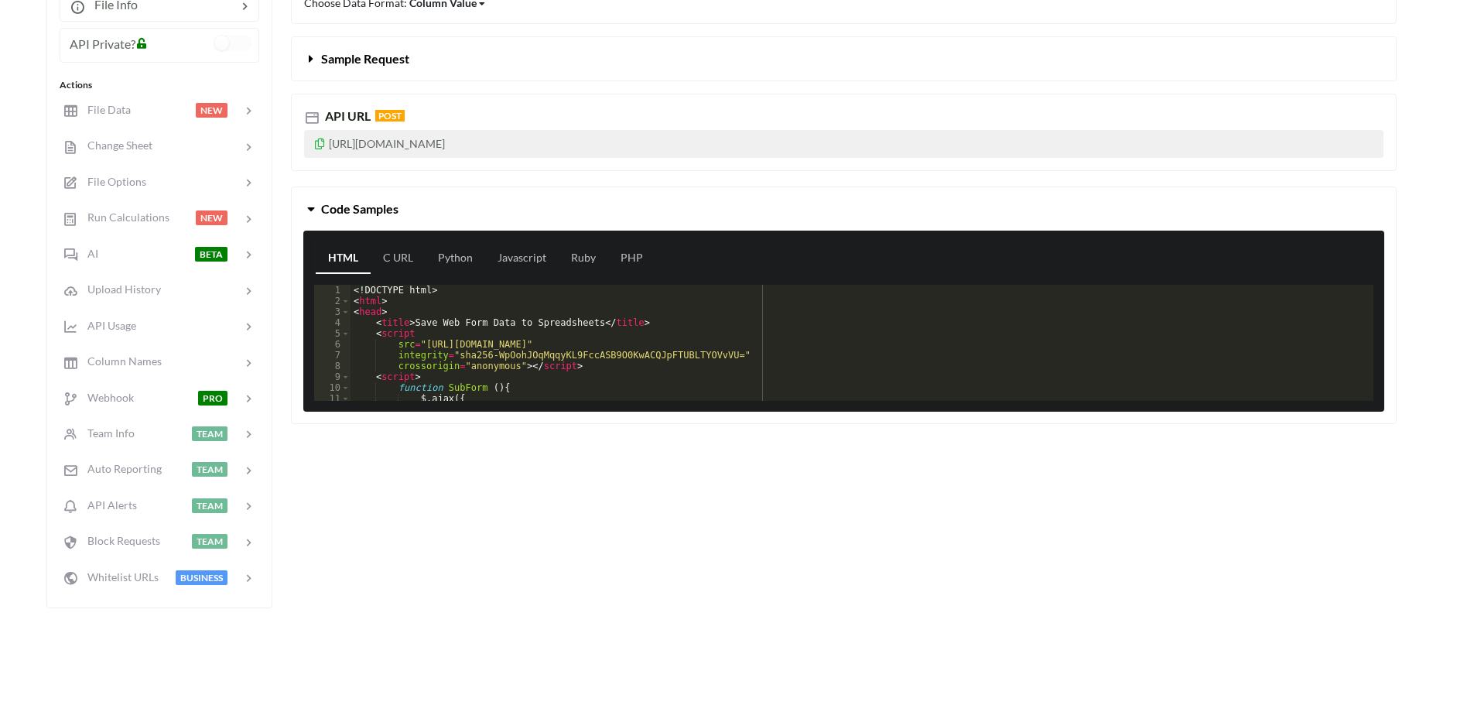
click at [356, 197] on button "Code Samples" at bounding box center [844, 208] width 1104 height 43
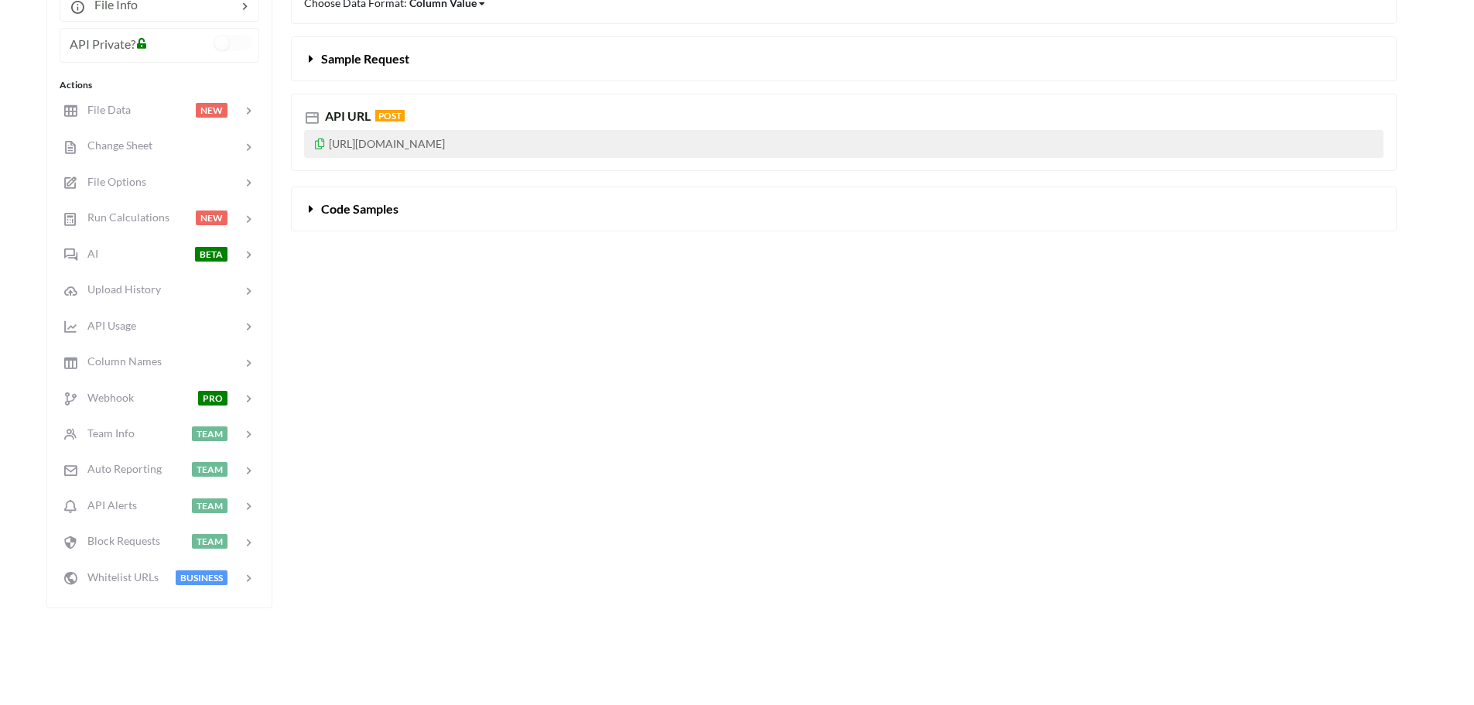
click at [323, 147] on icon at bounding box center [319, 141] width 13 height 11
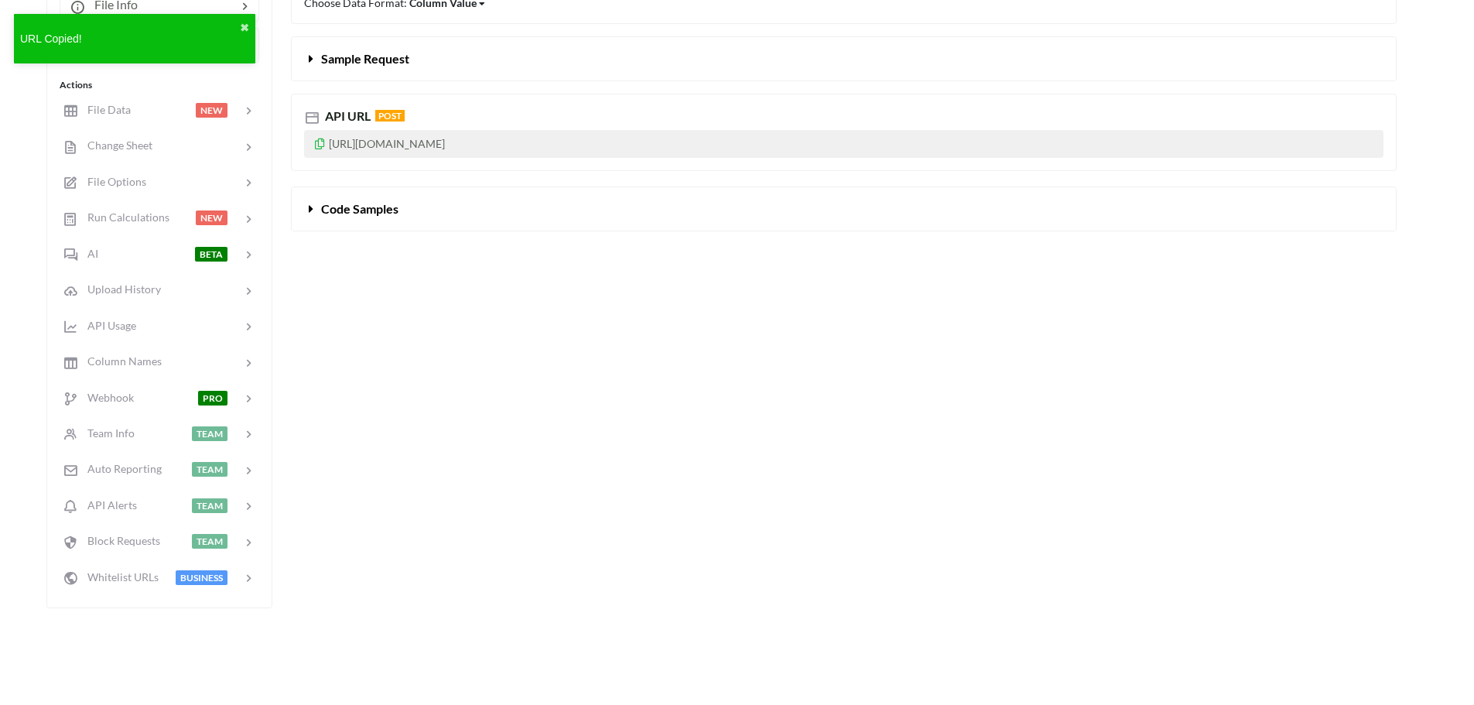
drag, startPoint x: 662, startPoint y: 142, endPoint x: 343, endPoint y: 135, distance: 318.9
click at [343, 135] on p "[URL][DOMAIN_NAME]" at bounding box center [844, 144] width 1080 height 28
click at [666, 138] on p "[URL][DOMAIN_NAME]" at bounding box center [844, 144] width 1080 height 28
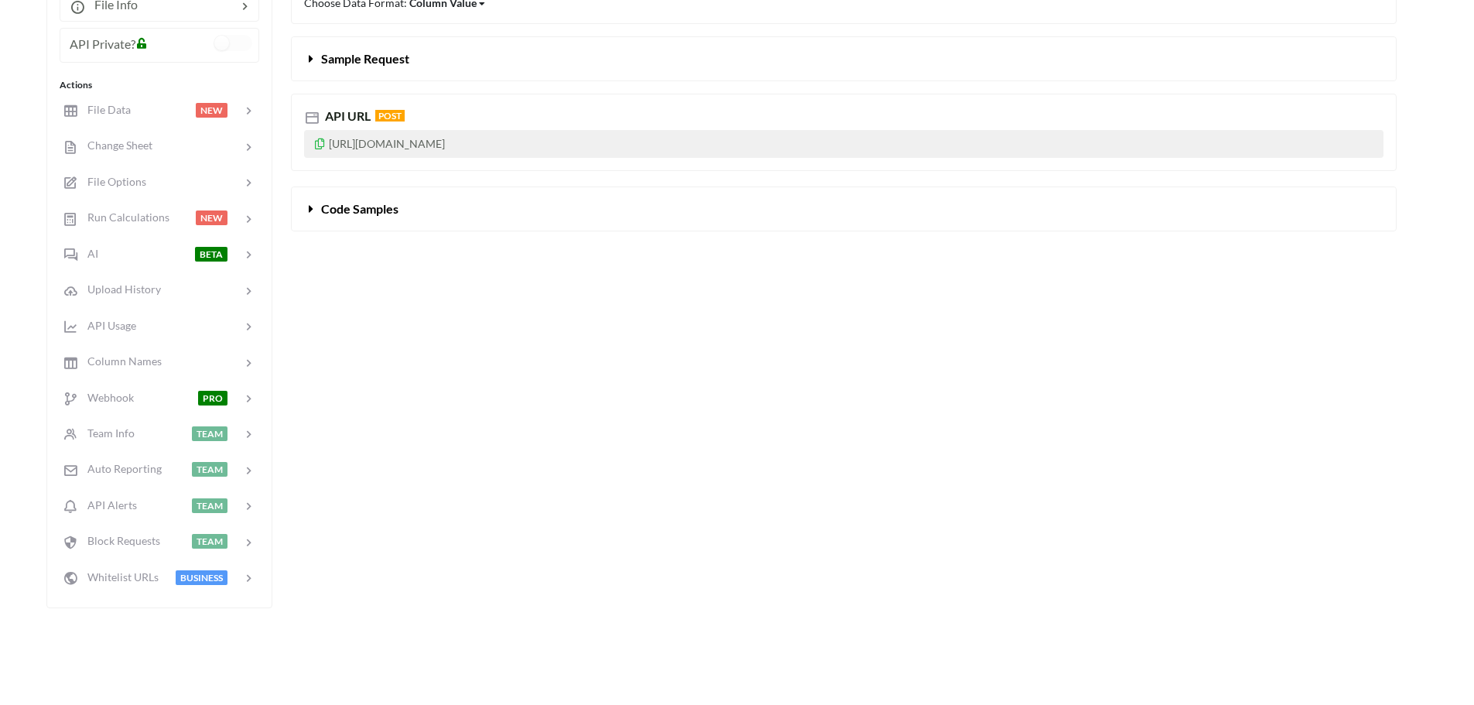
click at [317, 143] on icon at bounding box center [319, 141] width 13 height 11
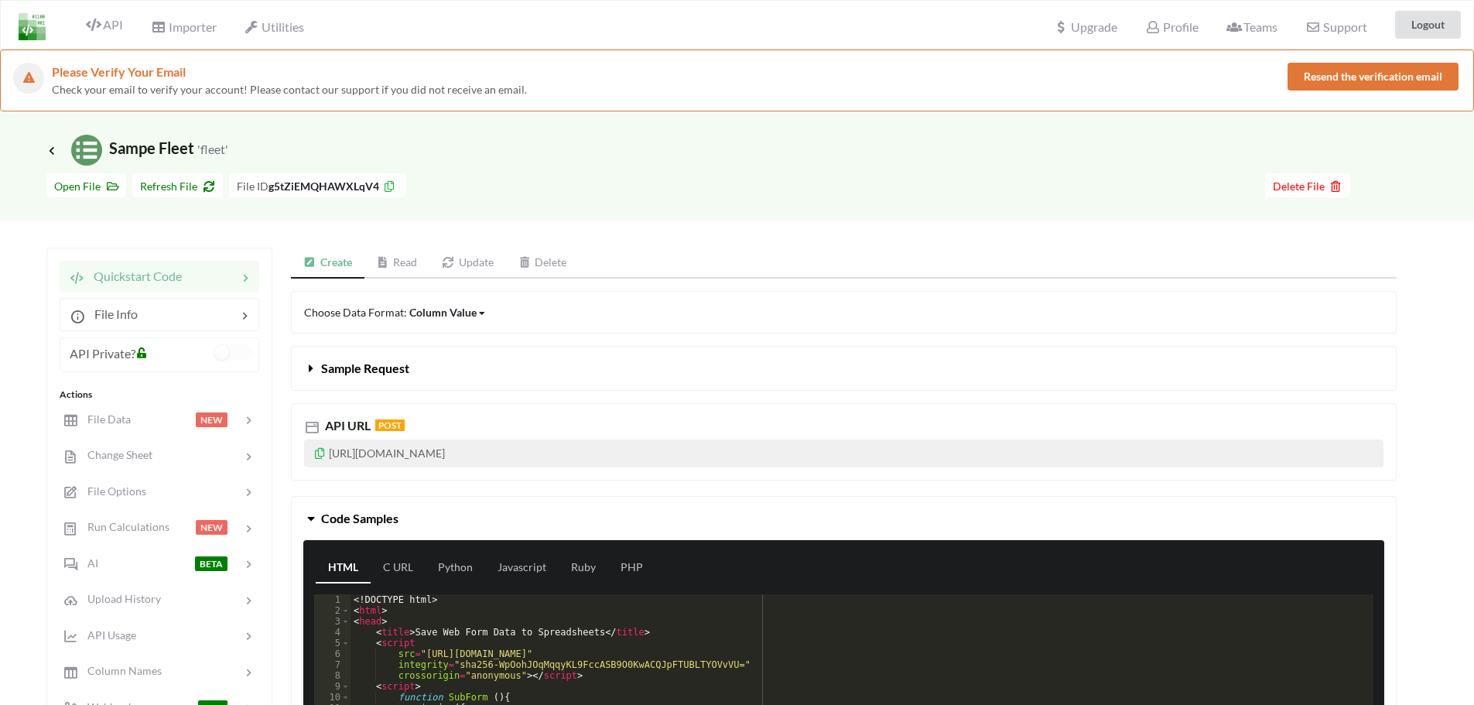
click at [1322, 79] on button "Resend the verification email" at bounding box center [1373, 77] width 171 height 28
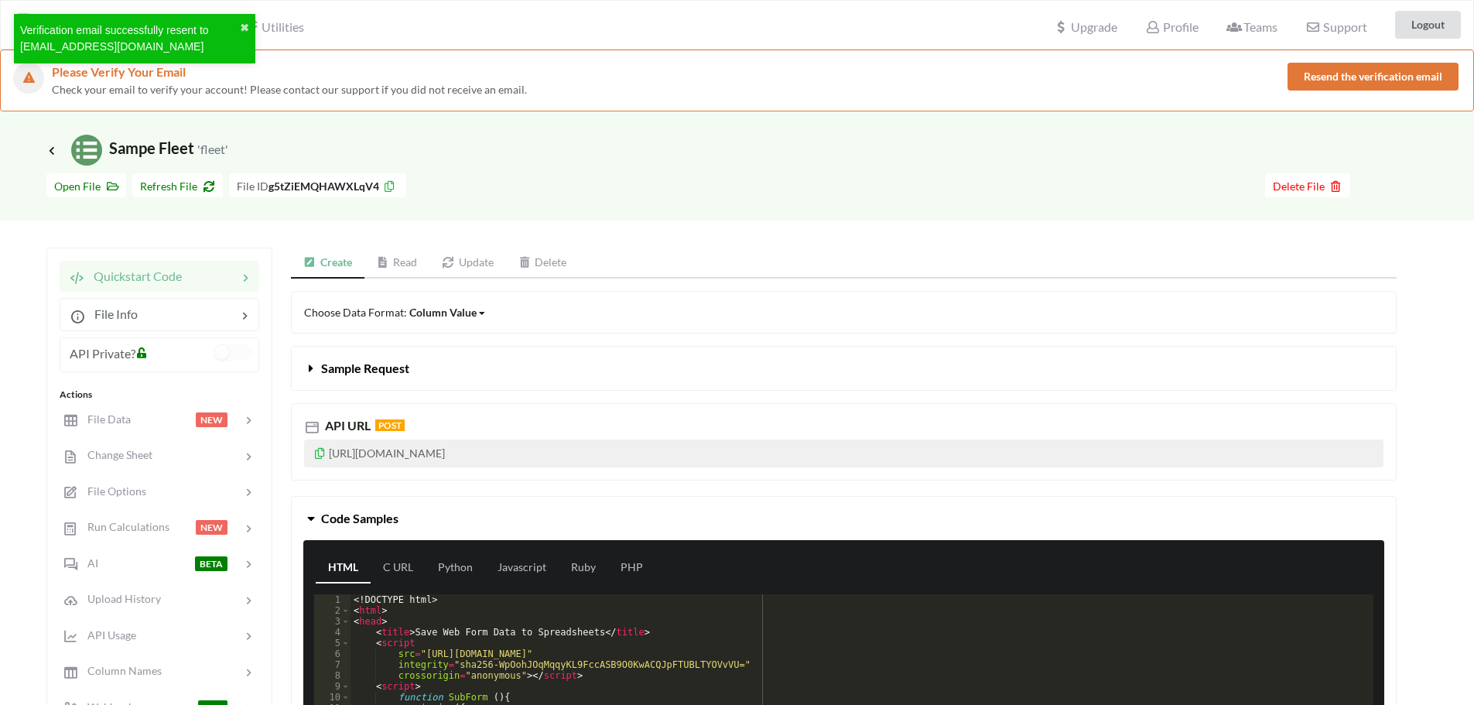
click at [725, 152] on div "Icon Link Sampe Fleet 'fleet'" at bounding box center [736, 150] width 1381 height 31
click at [200, 188] on icon at bounding box center [206, 184] width 13 height 11
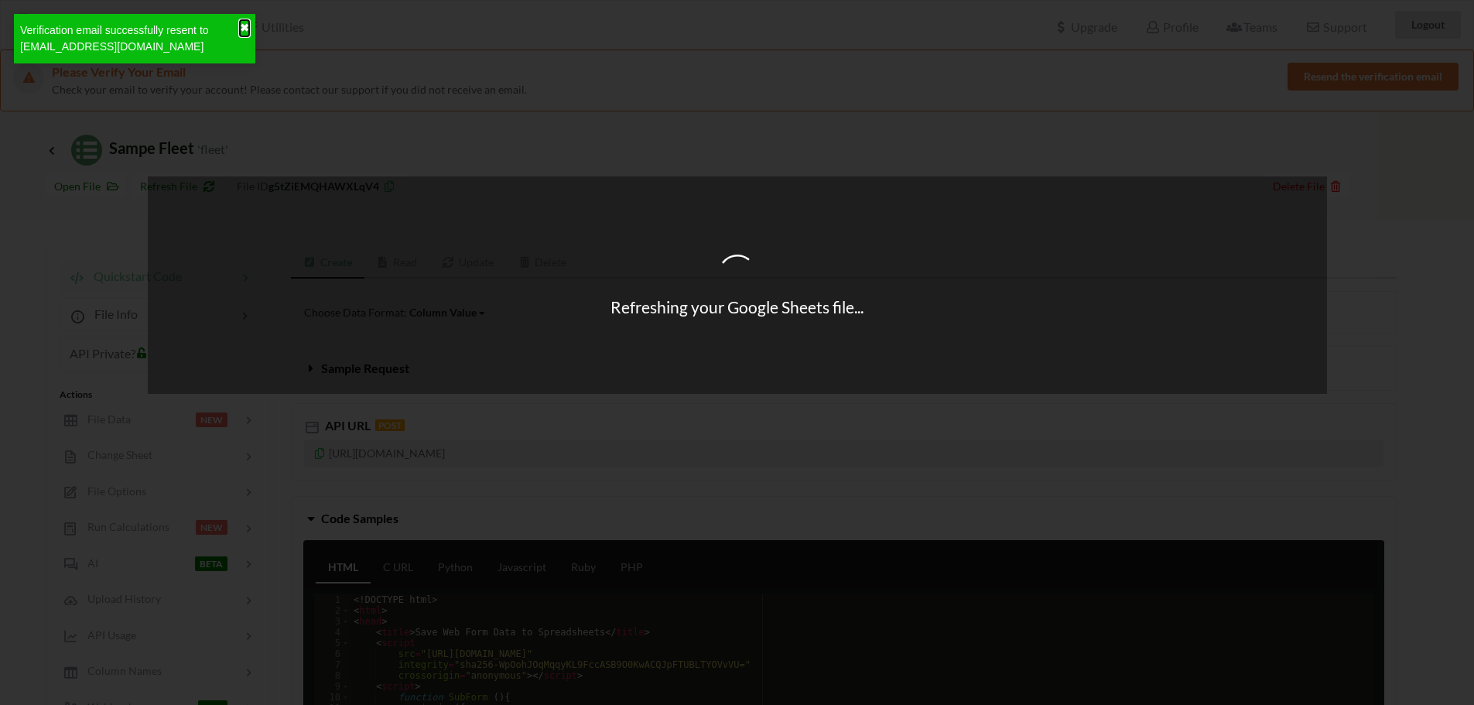
click at [246, 23] on button "✖" at bounding box center [244, 28] width 9 height 16
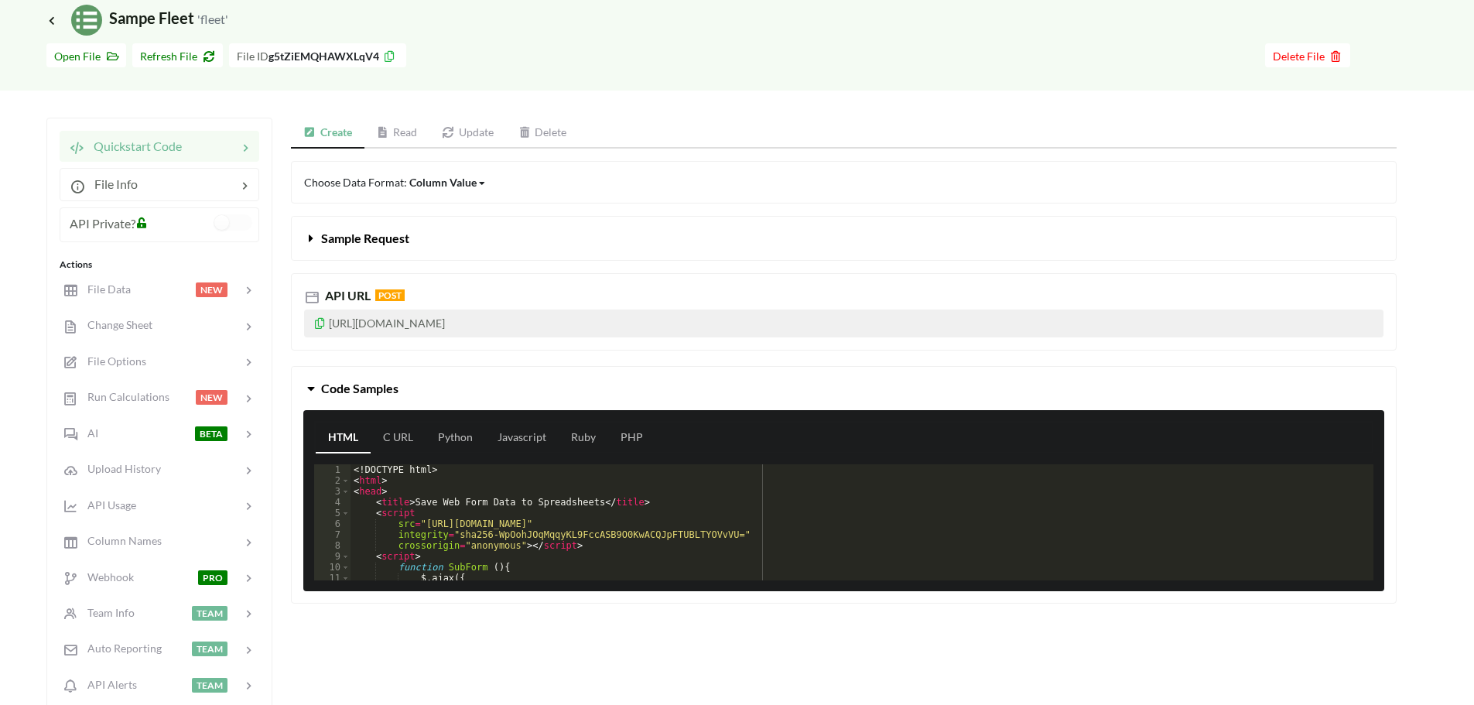
scroll to position [77, 0]
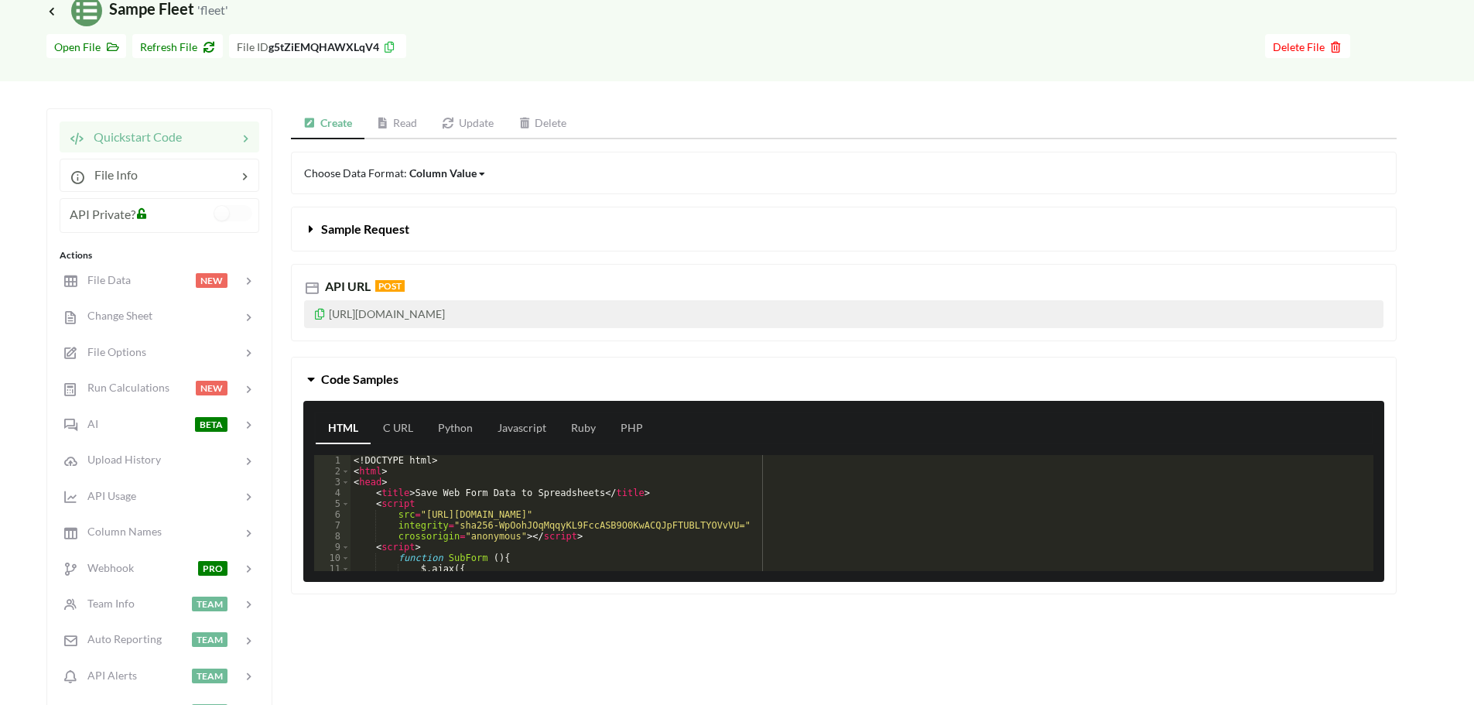
click at [474, 175] on div "Column Value Column Value Row Column" at bounding box center [447, 173] width 77 height 16
click at [433, 231] on button "Sample Request" at bounding box center [844, 228] width 1104 height 43
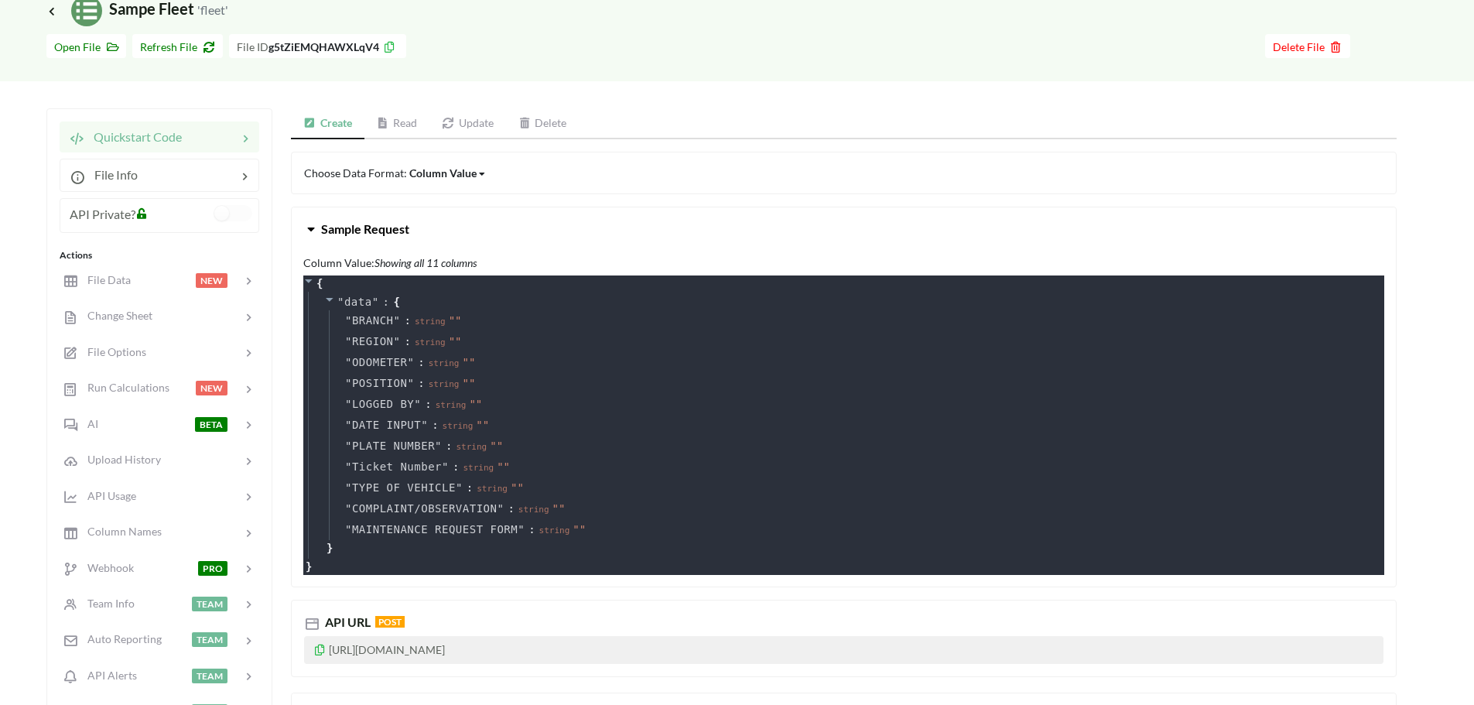
click at [467, 222] on button "Sample Request" at bounding box center [844, 228] width 1104 height 43
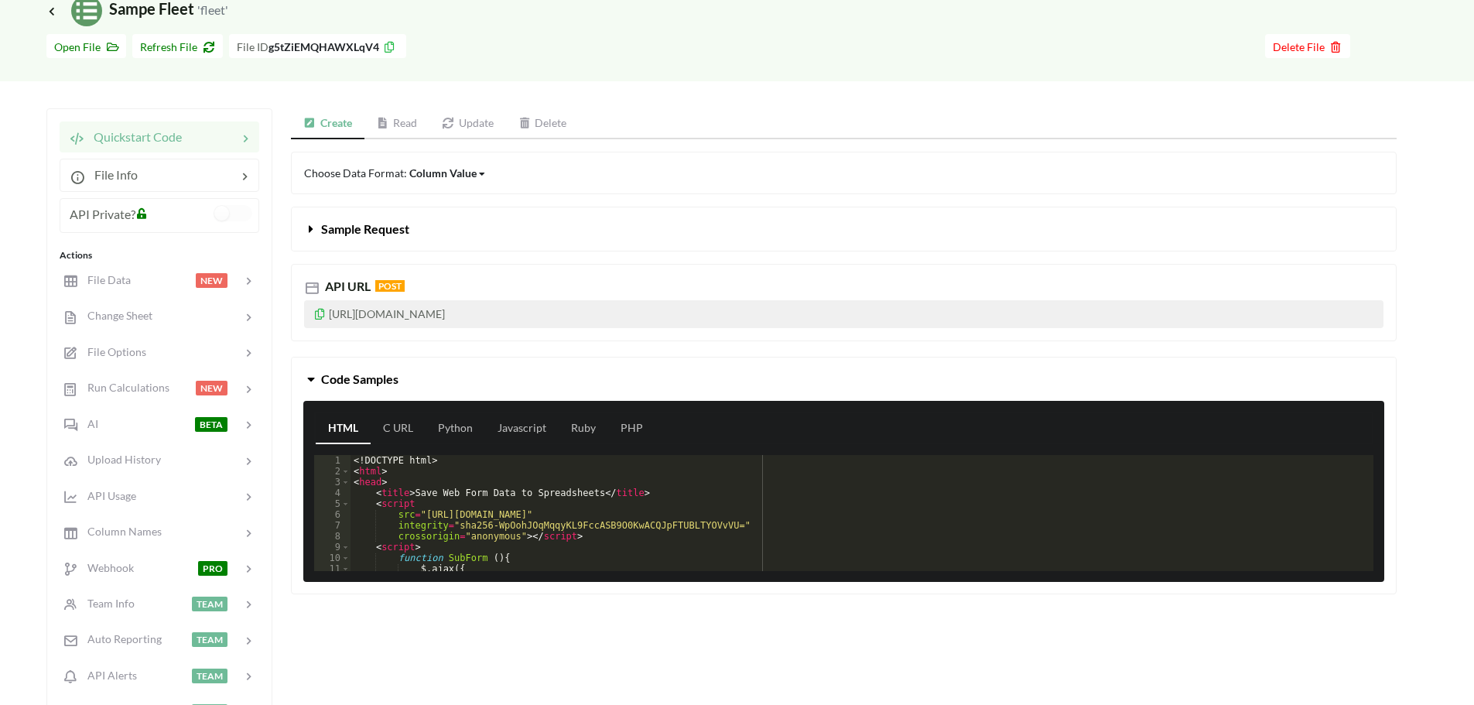
click at [649, 313] on p "[URL][DOMAIN_NAME]" at bounding box center [844, 314] width 1080 height 28
click at [401, 312] on p "[URL][DOMAIN_NAME]" at bounding box center [844, 314] width 1080 height 28
click at [659, 315] on p "[URL][DOMAIN_NAME]" at bounding box center [844, 314] width 1080 height 28
click at [1294, 26] on div "Icon Link Sampe Fleet 'fleet'" at bounding box center [736, 10] width 1381 height 31
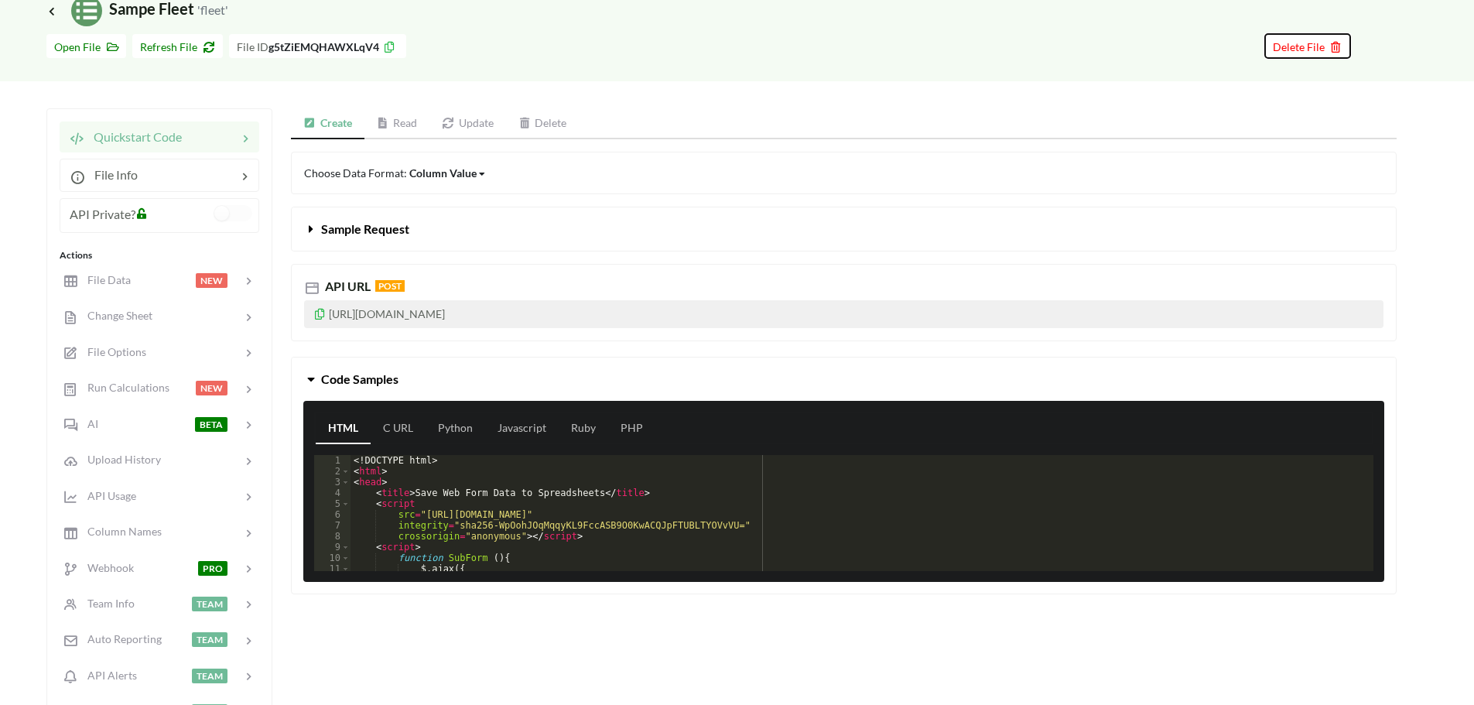
click at [1323, 41] on span "Delete File" at bounding box center [1308, 46] width 70 height 13
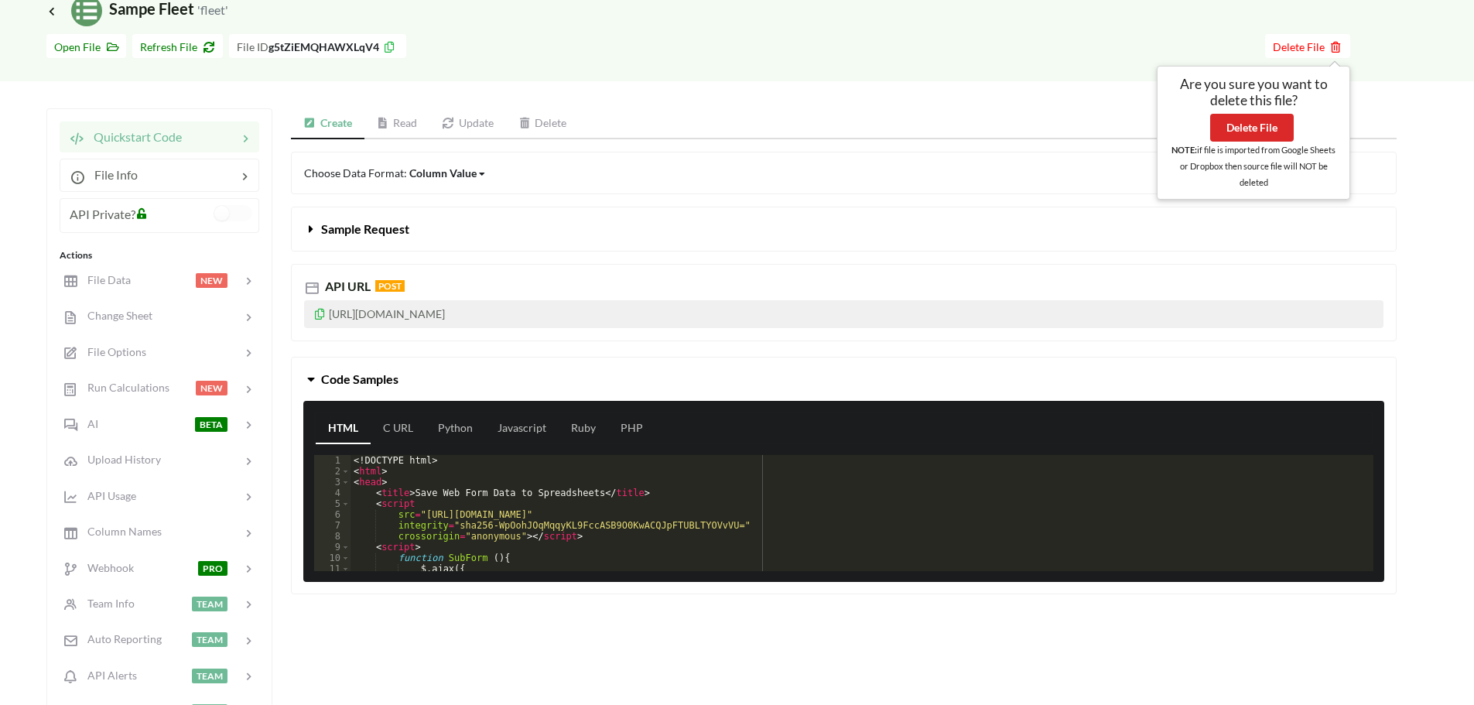
click at [1227, 108] on h5 "Are you sure you want to delete this file?" at bounding box center [1254, 92] width 170 height 33
click at [1245, 116] on button "Delete File" at bounding box center [1252, 128] width 84 height 28
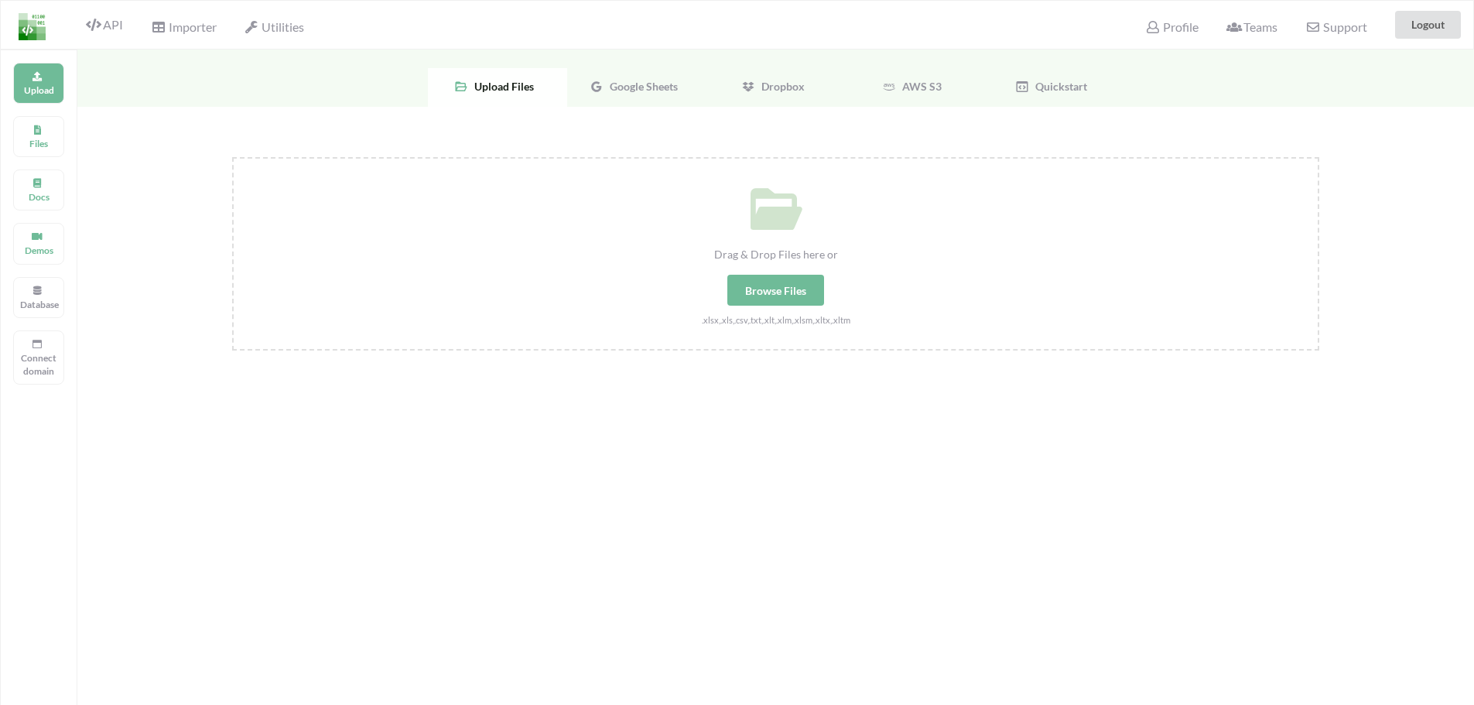
click at [616, 83] on span "Google Sheets" at bounding box center [641, 86] width 74 height 13
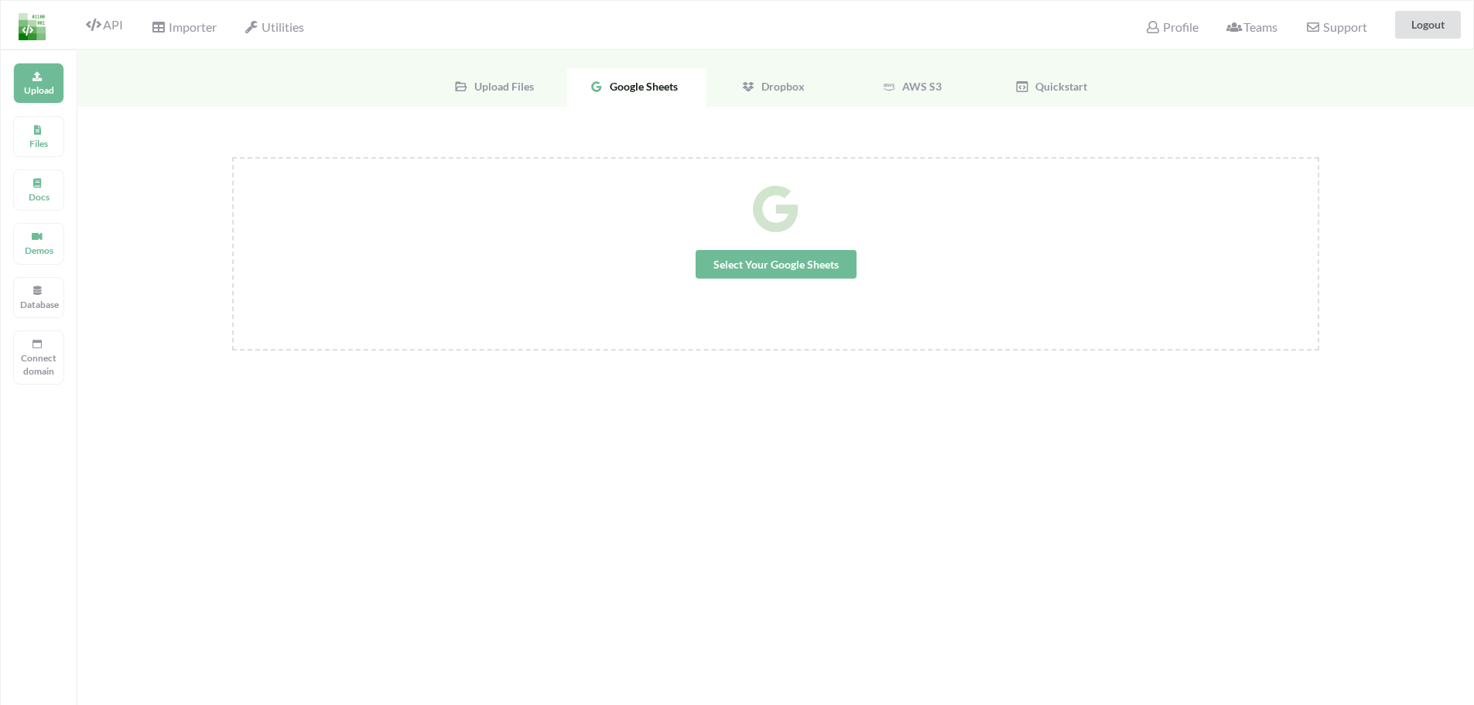
click at [787, 264] on span "Select Your Google Sheets" at bounding box center [776, 264] width 161 height 29
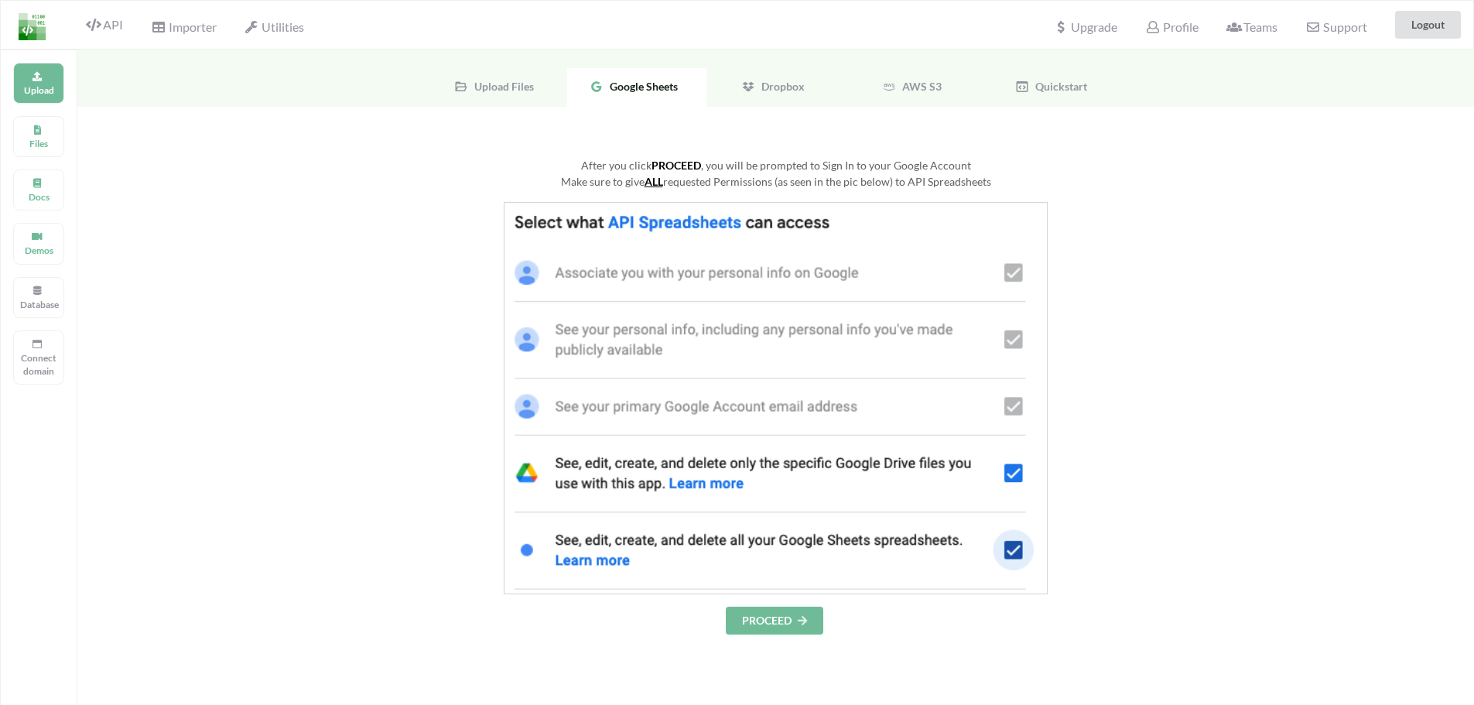
click at [768, 605] on div "After you click PROCEED , you will be prompted to Sign In to your Google Accoun…" at bounding box center [775, 395] width 1087 height 477
click at [768, 615] on button "PROCEED" at bounding box center [775, 621] width 98 height 28
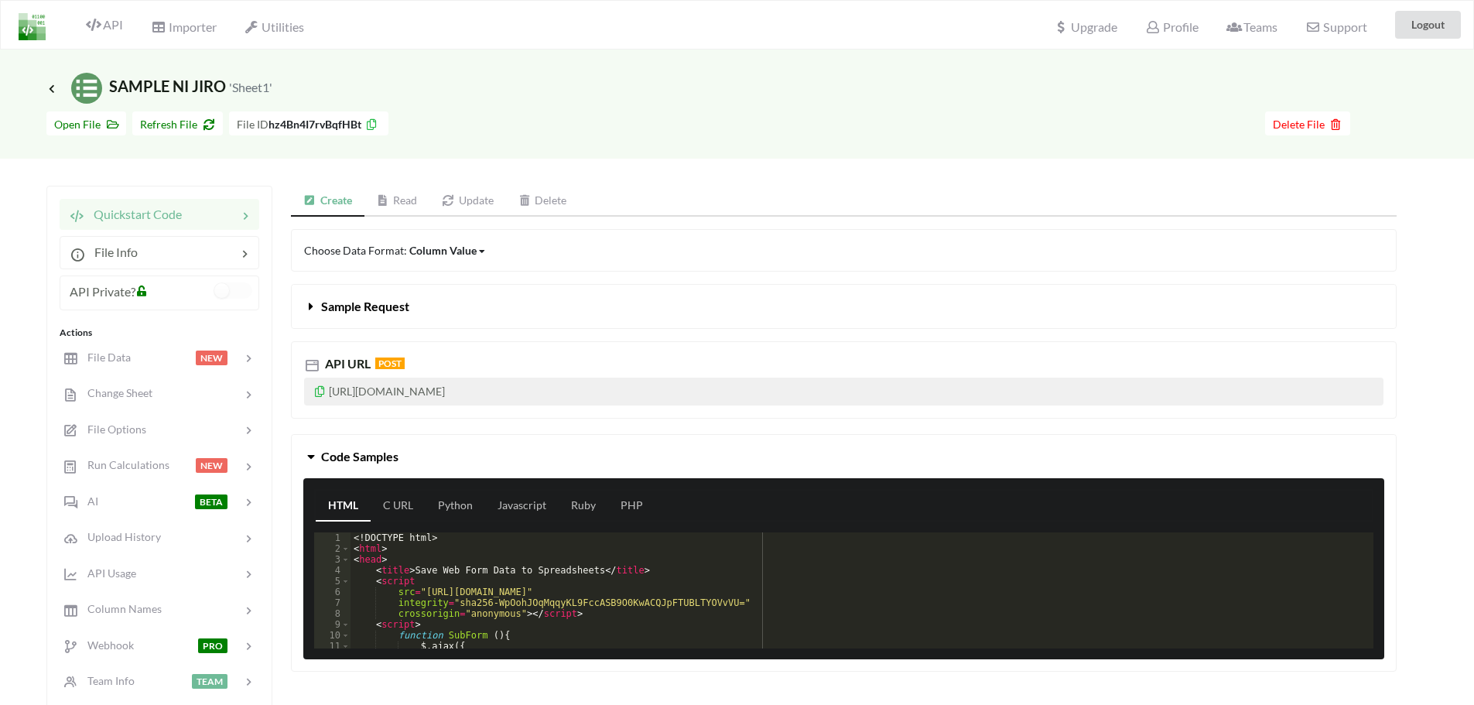
click at [323, 390] on icon at bounding box center [319, 389] width 13 height 11
click at [318, 393] on icon at bounding box center [319, 389] width 13 height 11
click at [168, 124] on span "Refresh File" at bounding box center [177, 124] width 75 height 13
click at [325, 387] on icon at bounding box center [319, 389] width 13 height 11
click at [118, 365] on div "File Data" at bounding box center [96, 358] width 70 height 18
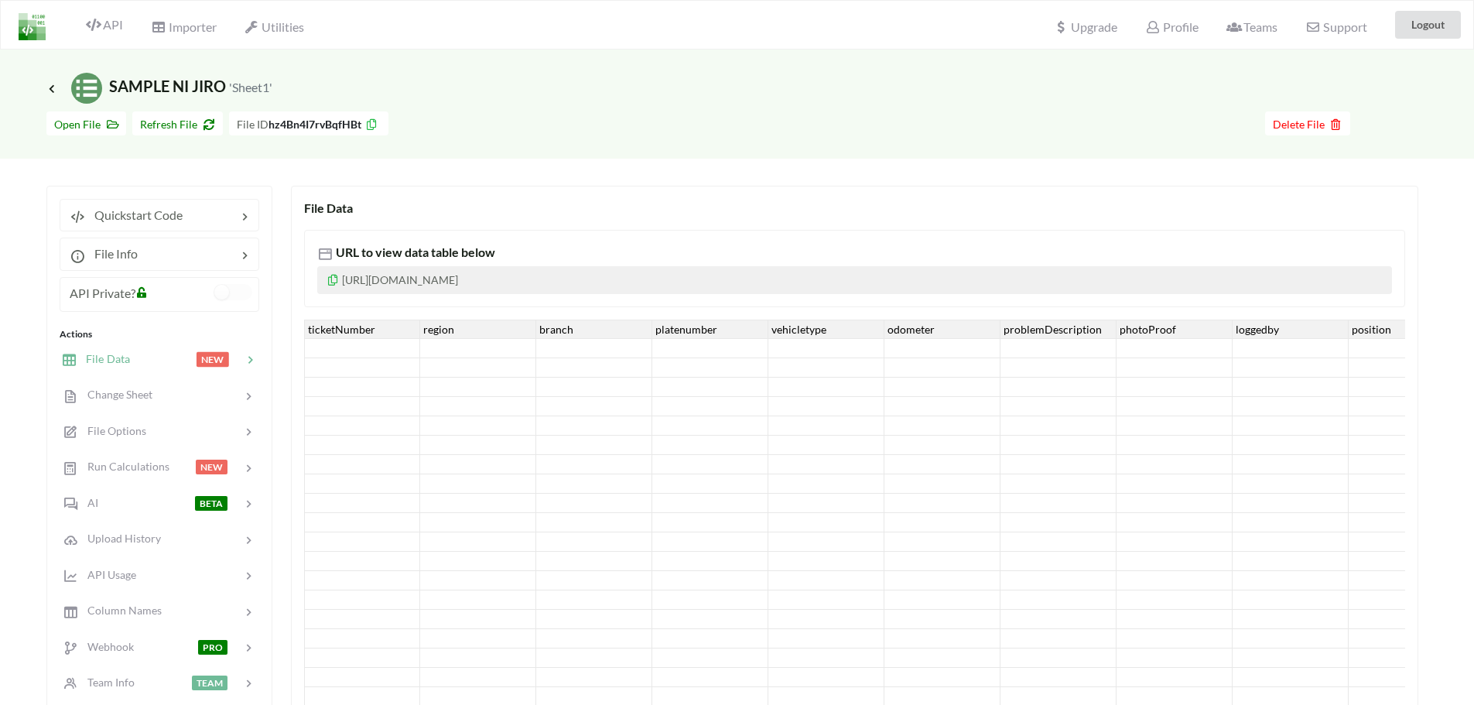
scroll to position [26, 0]
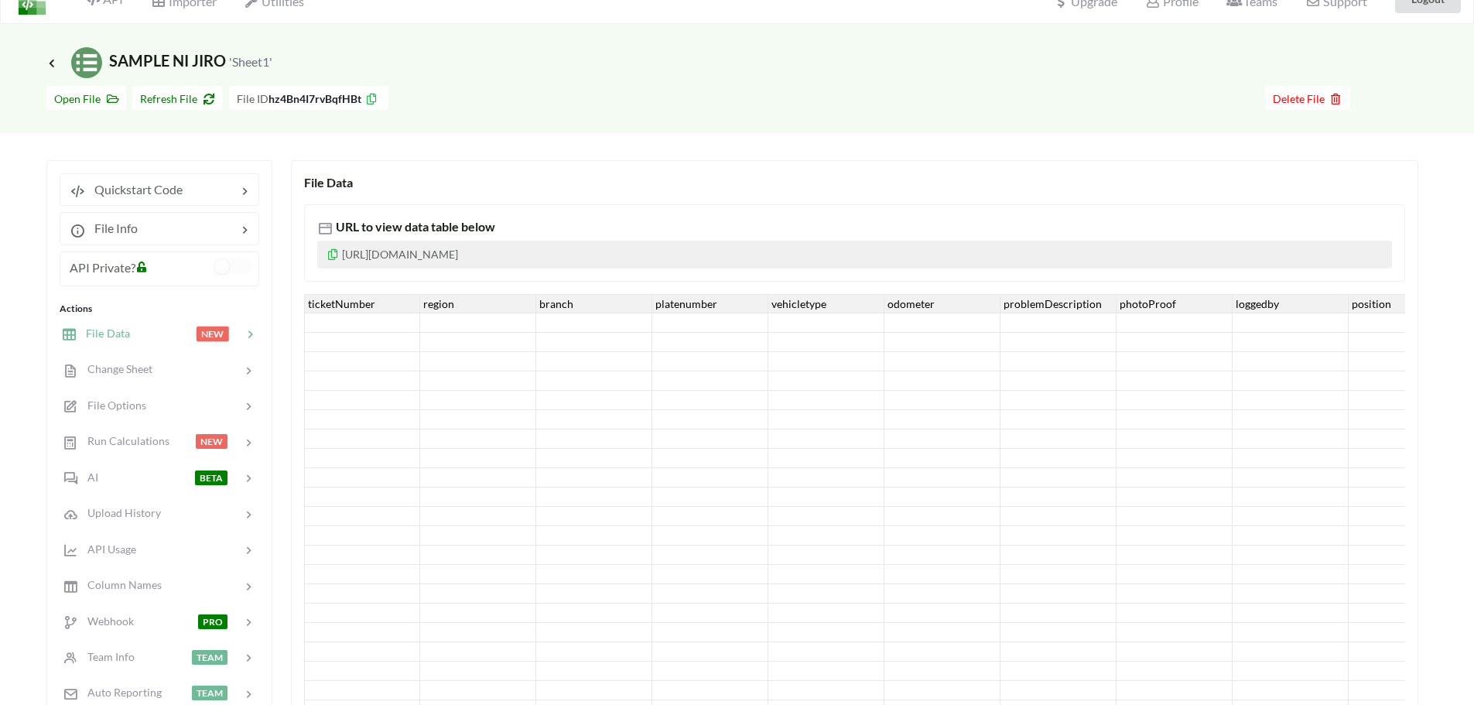
click at [99, 330] on span "File Data" at bounding box center [103, 333] width 53 height 13
click at [153, 182] on span "Quickstart Code" at bounding box center [134, 189] width 98 height 15
